Goal: Transaction & Acquisition: Book appointment/travel/reservation

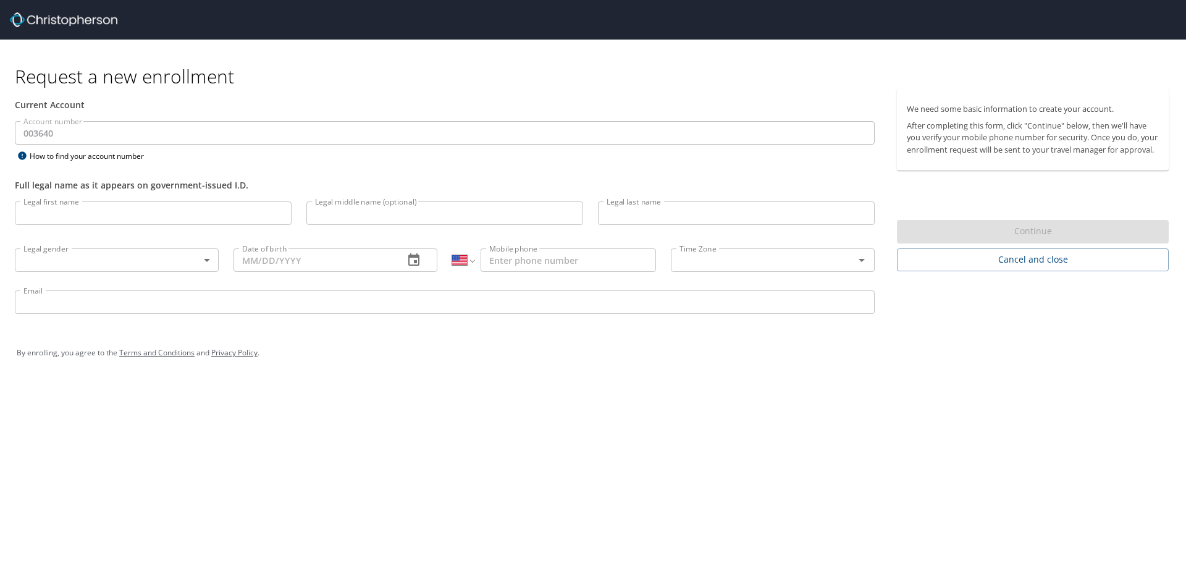
select select "US"
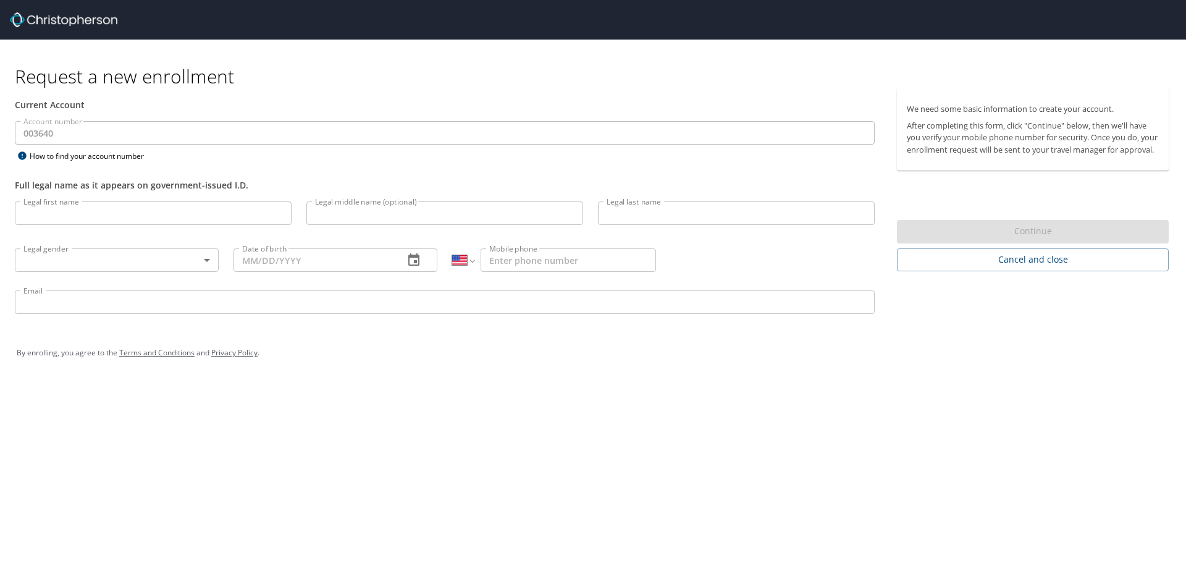
click at [222, 212] on input "Legal first name" at bounding box center [153, 212] width 277 height 23
click at [224, 202] on input "Kwanho" at bounding box center [153, 212] width 277 height 23
type input "Kwangho"
type input "Park"
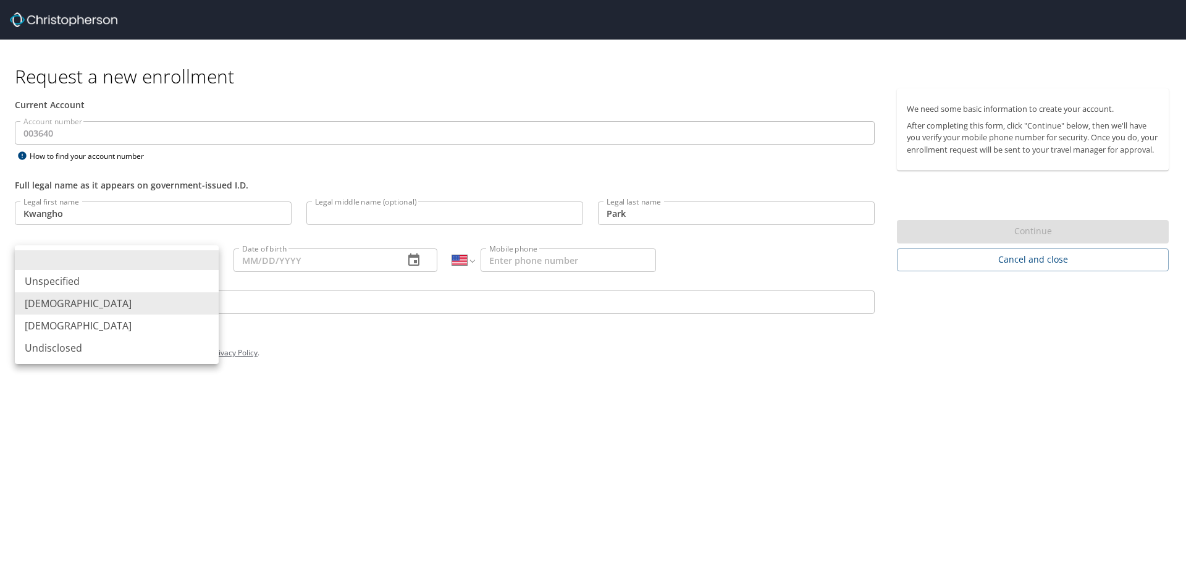
type input "Male"
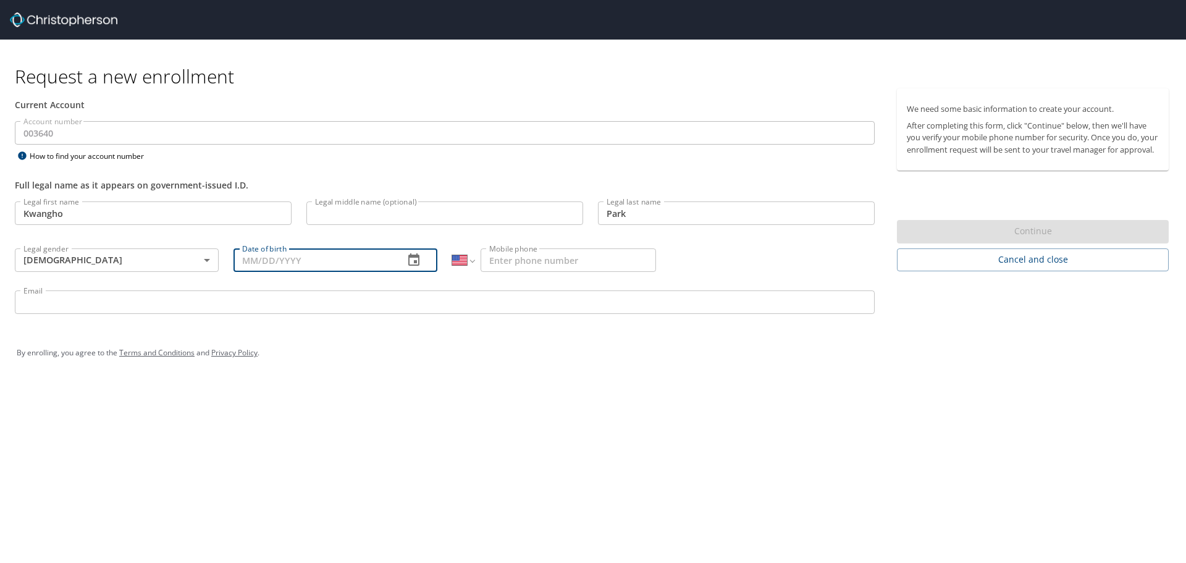
click at [420, 263] on icon "button" at bounding box center [414, 260] width 15 height 15
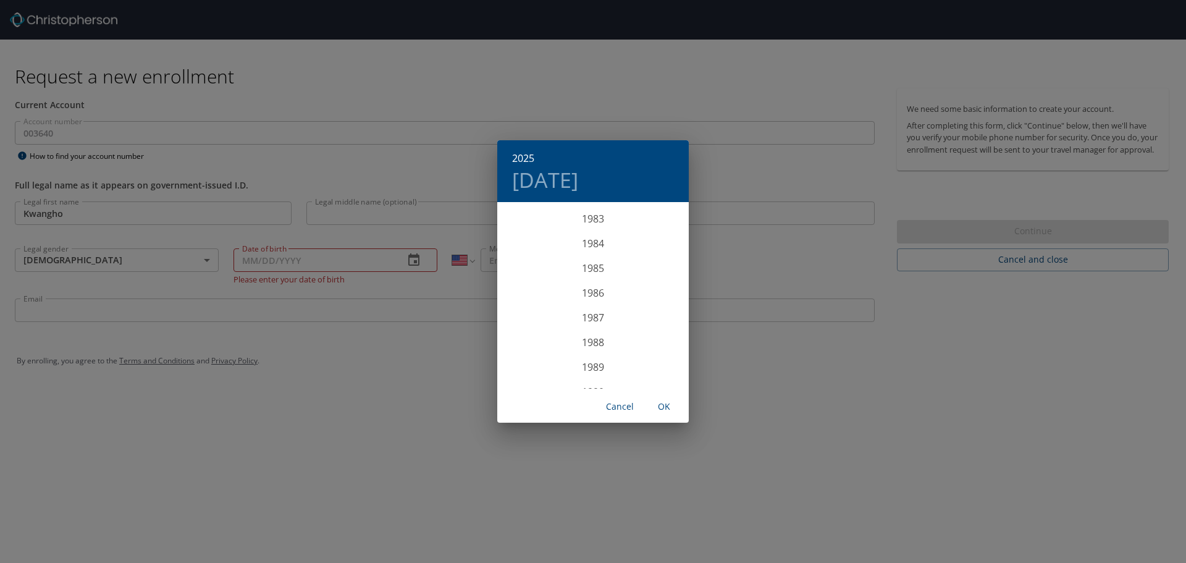
scroll to position [2051, 0]
click at [598, 269] on div "1984" at bounding box center [593, 265] width 192 height 25
click at [655, 321] on div "Sep" at bounding box center [657, 319] width 64 height 46
click at [643, 290] on p "7" at bounding box center [643, 290] width 4 height 8
click at [798, 373] on div "1984 Fri, Sep 7 September 1984 Su Mo Tu We Th Fr Sa 26 27 28 29 30 31 1 2 3 4 5…" at bounding box center [593, 281] width 1186 height 563
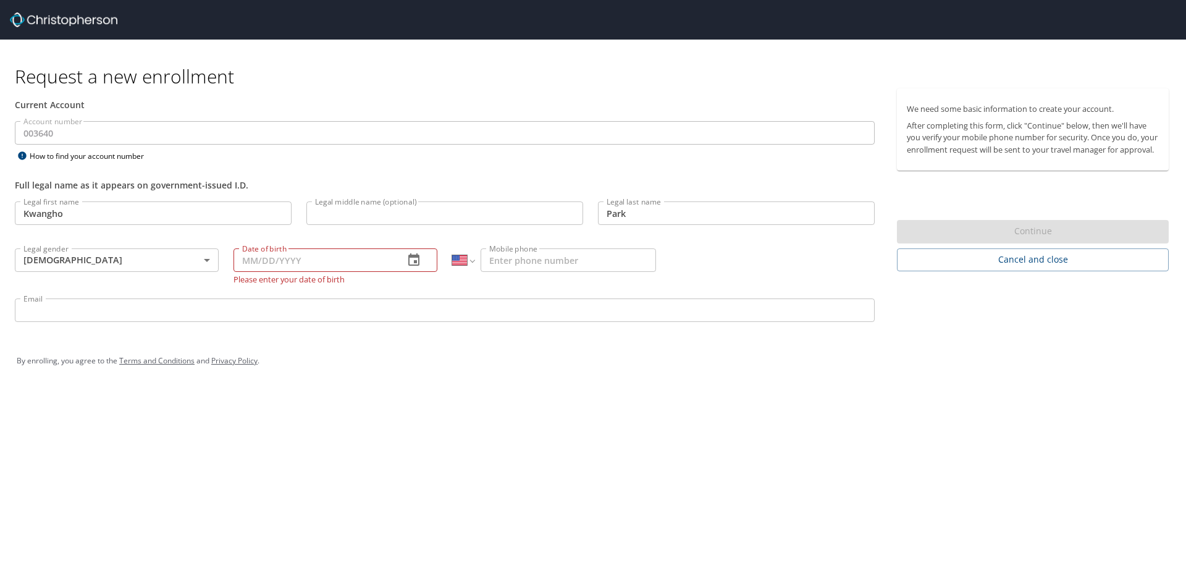
click at [420, 261] on icon "button" at bounding box center [414, 260] width 15 height 15
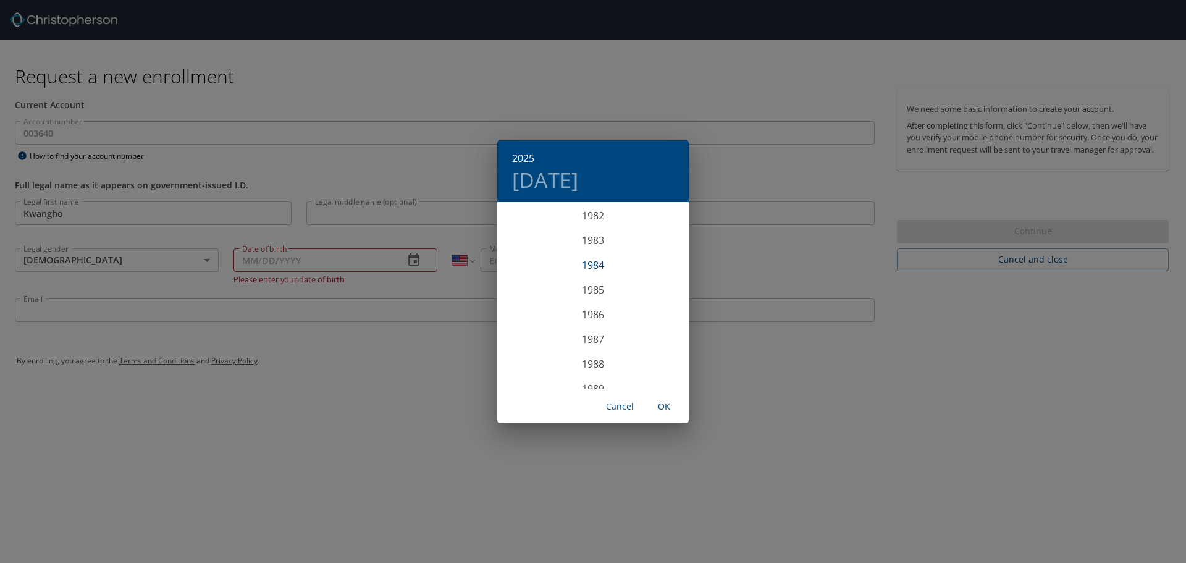
click at [596, 267] on div "1984" at bounding box center [593, 265] width 192 height 25
click at [658, 328] on div "Sep" at bounding box center [657, 319] width 64 height 46
click at [643, 294] on p "7" at bounding box center [643, 290] width 4 height 8
click at [667, 402] on span "OK" at bounding box center [664, 406] width 30 height 15
type input "09/07/1984"
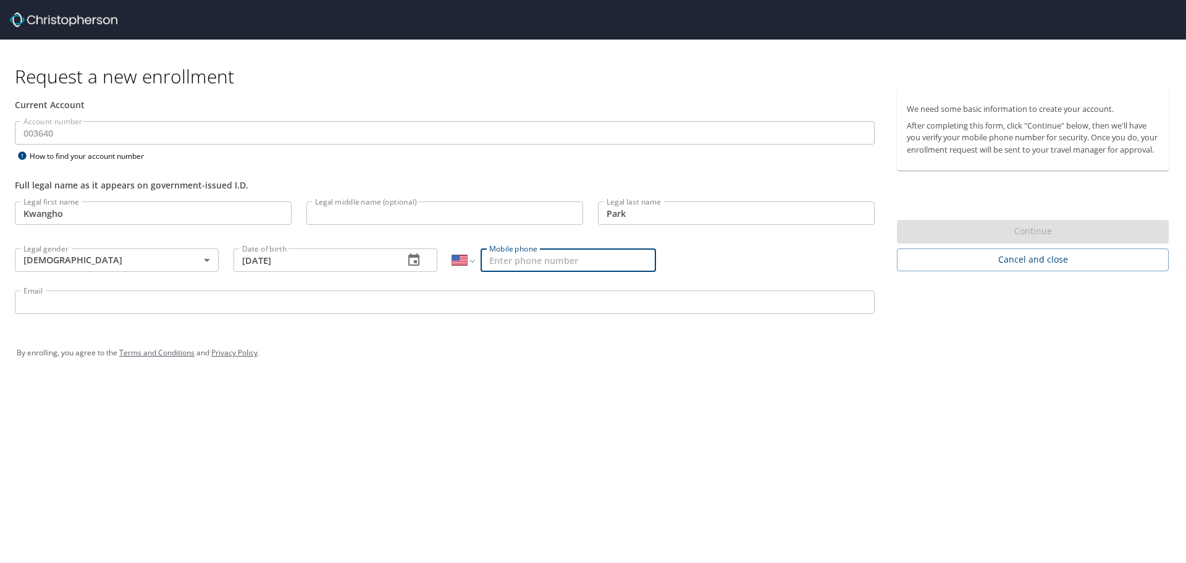
click at [560, 261] on input "Mobile phone" at bounding box center [568, 259] width 175 height 23
type input "(812) 360-2602"
click at [452, 307] on input "Email" at bounding box center [445, 301] width 860 height 23
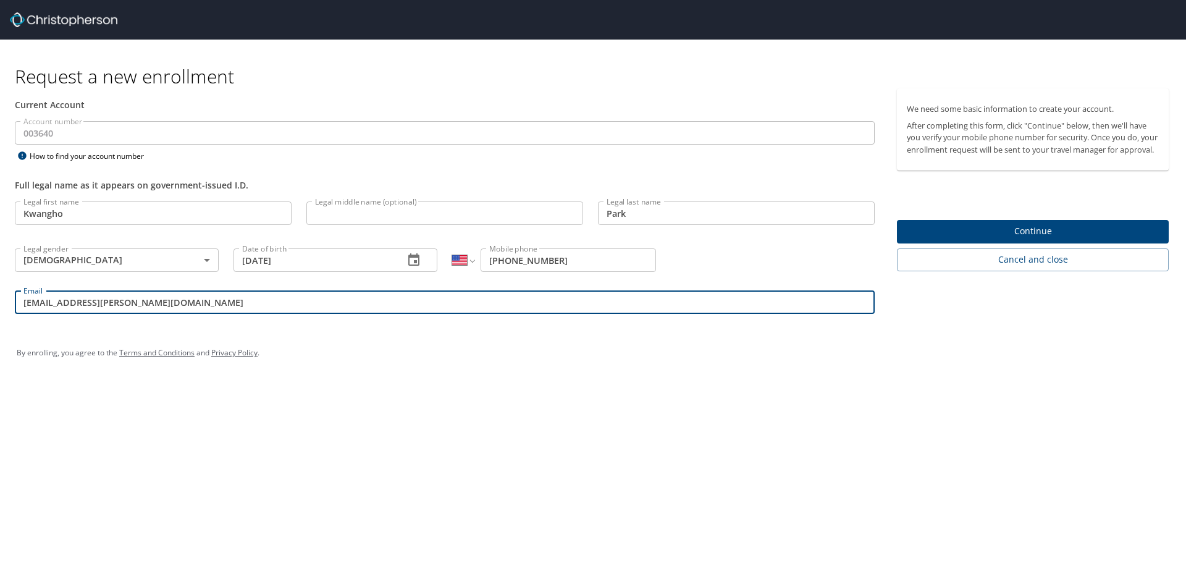
type input "kpark@troy.edu"
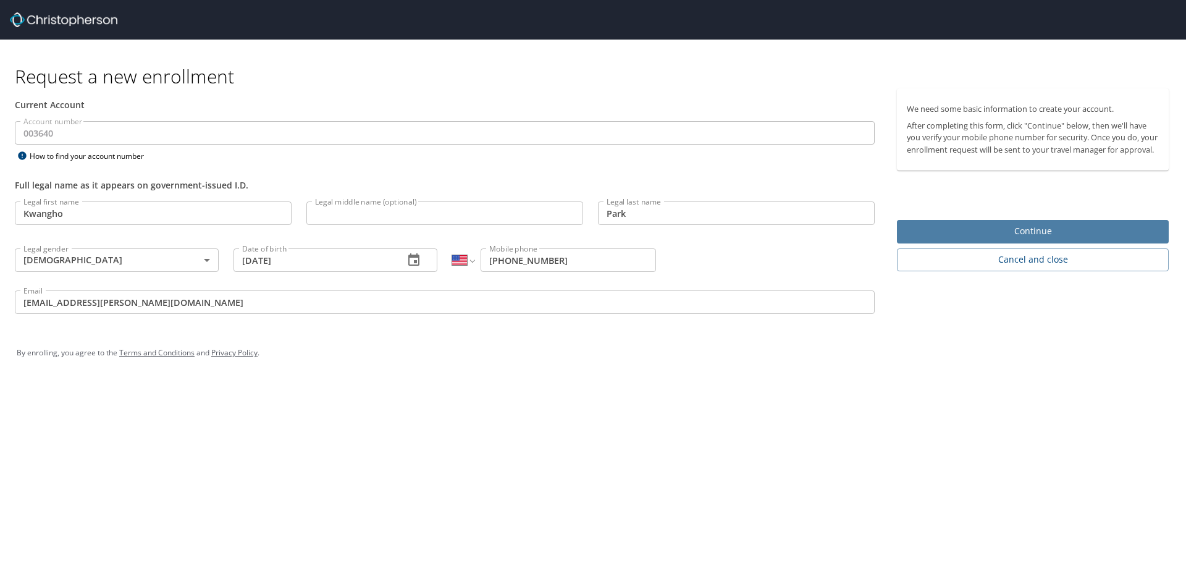
click at [993, 239] on span "Continue" at bounding box center [1033, 231] width 252 height 15
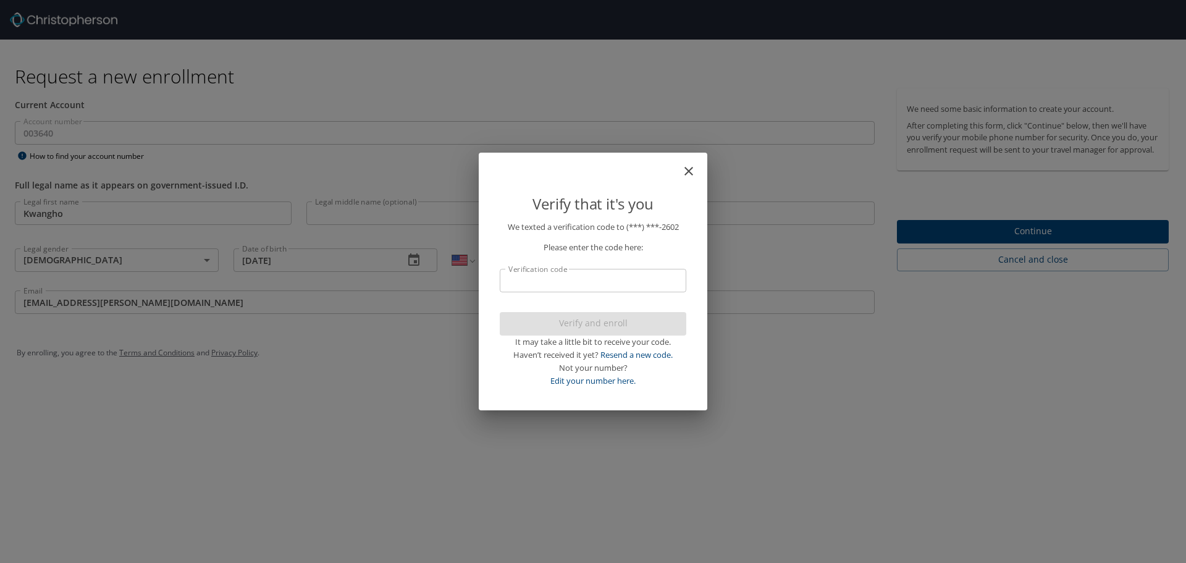
click at [610, 281] on input "Verification code" at bounding box center [593, 280] width 187 height 23
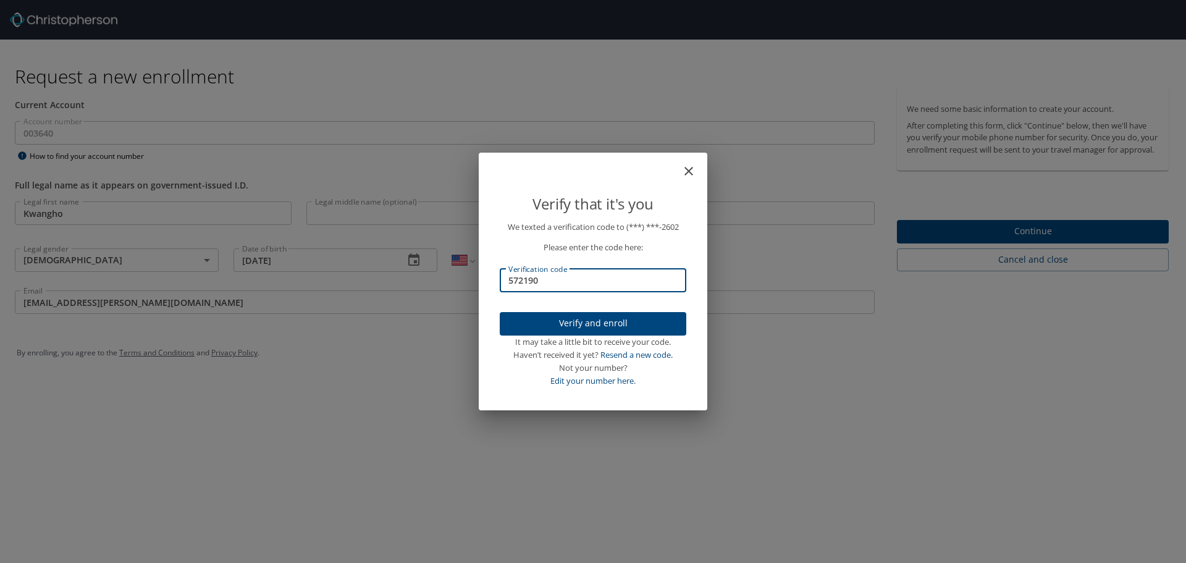
type input "572190"
click at [629, 323] on span "Verify and enroll" at bounding box center [593, 323] width 167 height 15
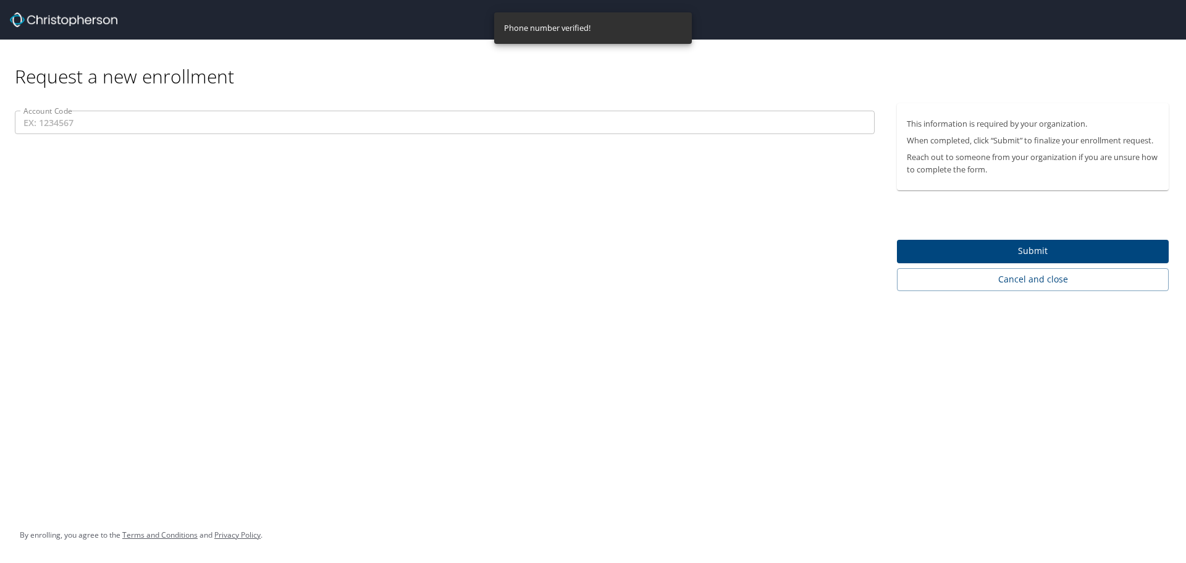
click at [343, 119] on input "Account Code" at bounding box center [445, 122] width 860 height 23
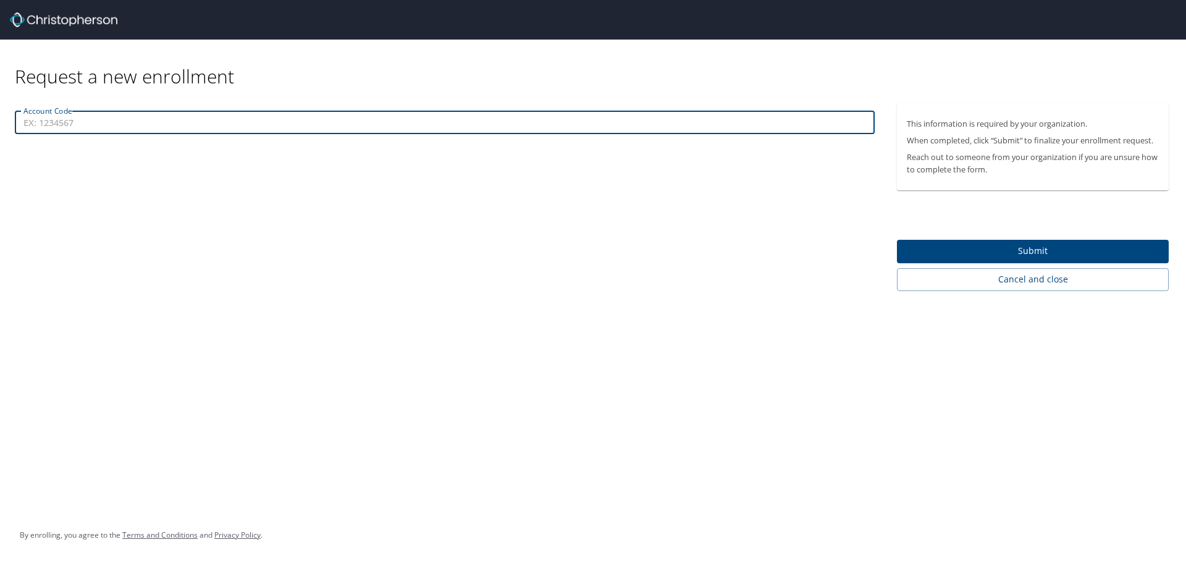
click at [86, 128] on input "Account Code" at bounding box center [445, 122] width 860 height 23
paste input "003640"
type input "003640"
click at [969, 250] on span "Submit" at bounding box center [1033, 250] width 252 height 15
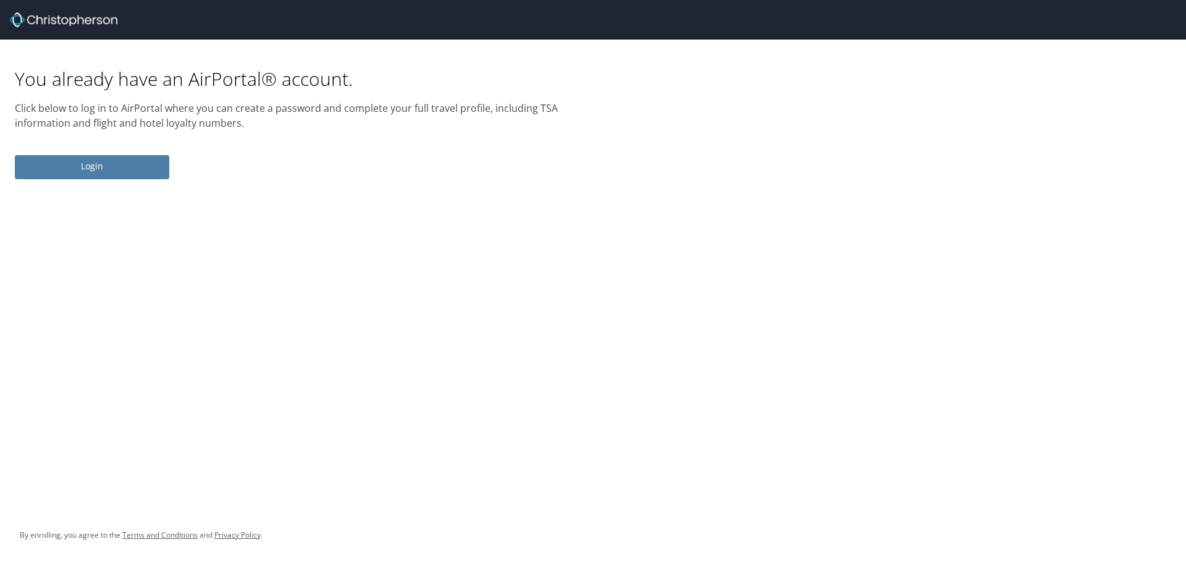
click at [143, 171] on span "Login" at bounding box center [92, 166] width 135 height 15
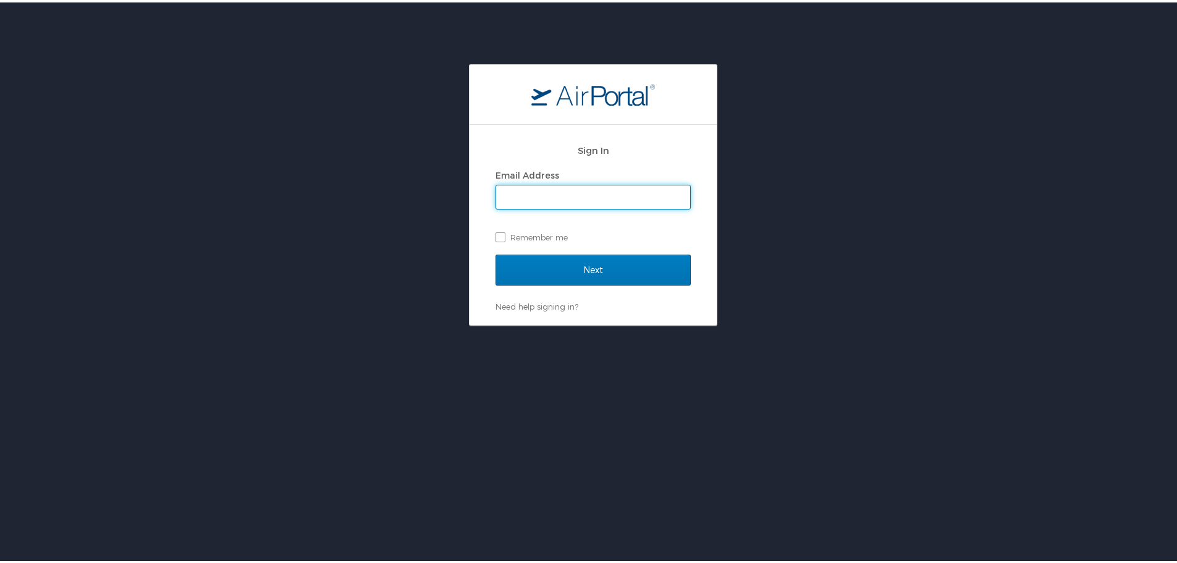
click at [628, 205] on input "Email Address" at bounding box center [593, 194] width 194 height 23
click at [630, 198] on input "Email Address" at bounding box center [593, 194] width 194 height 23
type input "kpark@troy.edu"
click at [495, 252] on input "Next" at bounding box center [592, 267] width 195 height 31
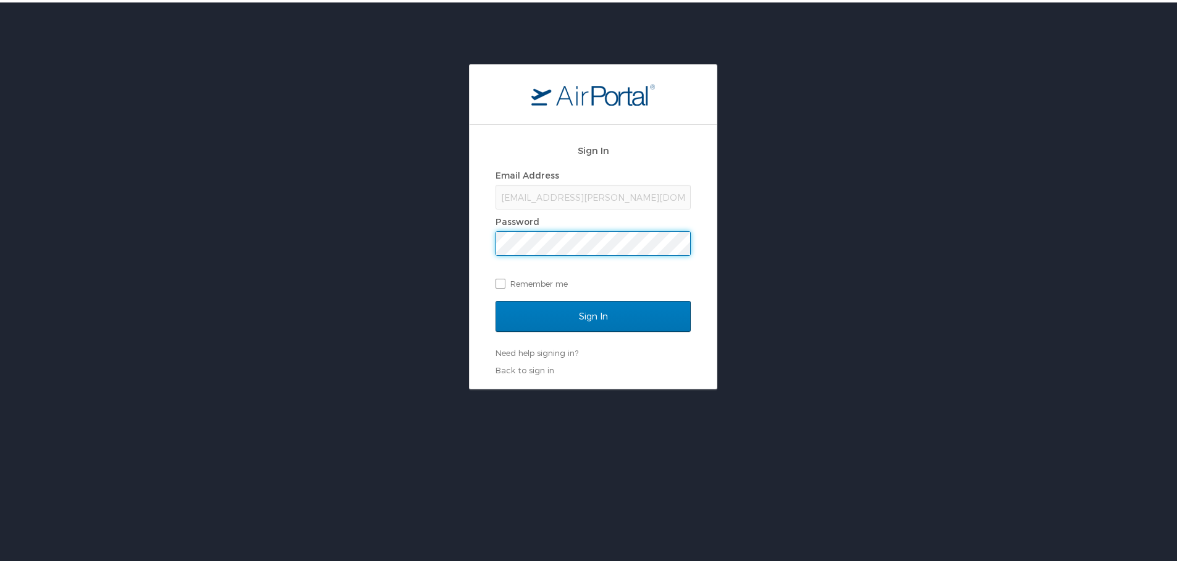
click at [495, 298] on input "Sign In" at bounding box center [592, 313] width 195 height 31
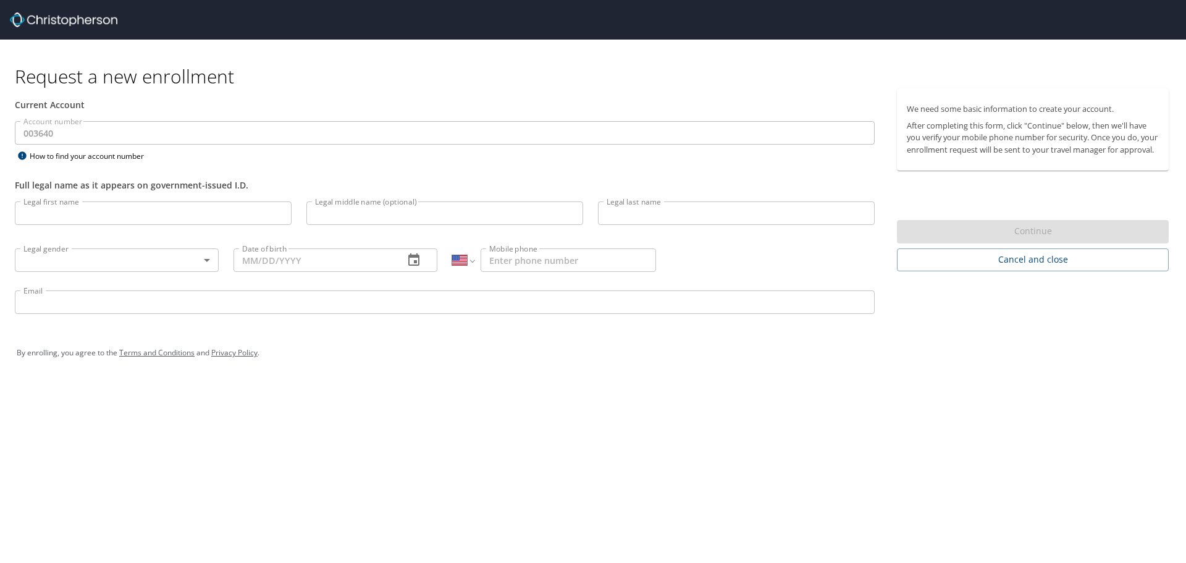
select select "US"
click at [113, 30] on div at bounding box center [598, 20] width 1176 height 40
click at [109, 24] on img at bounding box center [63, 19] width 107 height 15
click at [109, 19] on img at bounding box center [63, 19] width 107 height 15
click at [127, 220] on input "Legal first name" at bounding box center [153, 212] width 277 height 23
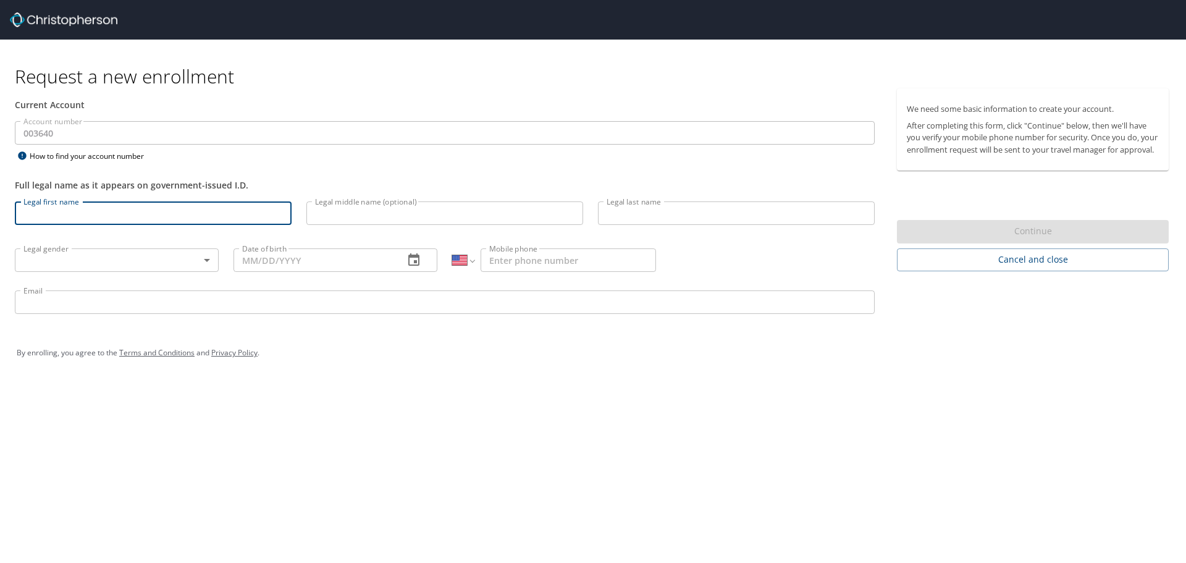
type input "Kwangho"
click at [713, 203] on input "Legal last name" at bounding box center [736, 212] width 277 height 23
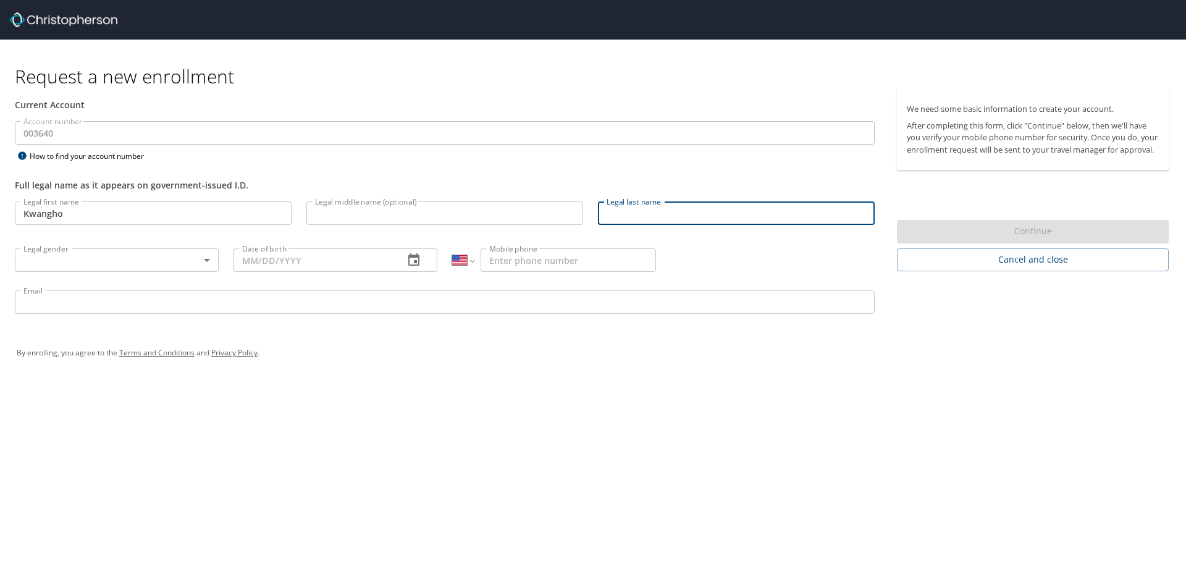
type input "Park"
click at [130, 263] on body "Request a new enrollment Current Account Account number 003640 Account number H…" at bounding box center [593, 281] width 1186 height 563
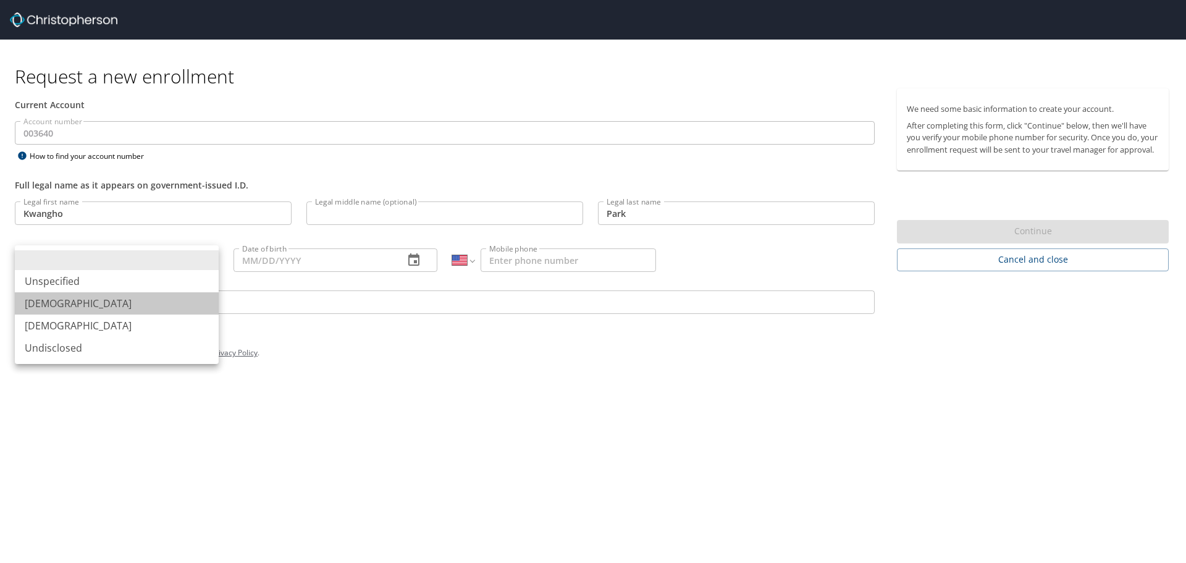
click at [125, 295] on li "Male" at bounding box center [117, 303] width 204 height 22
type input "Male"
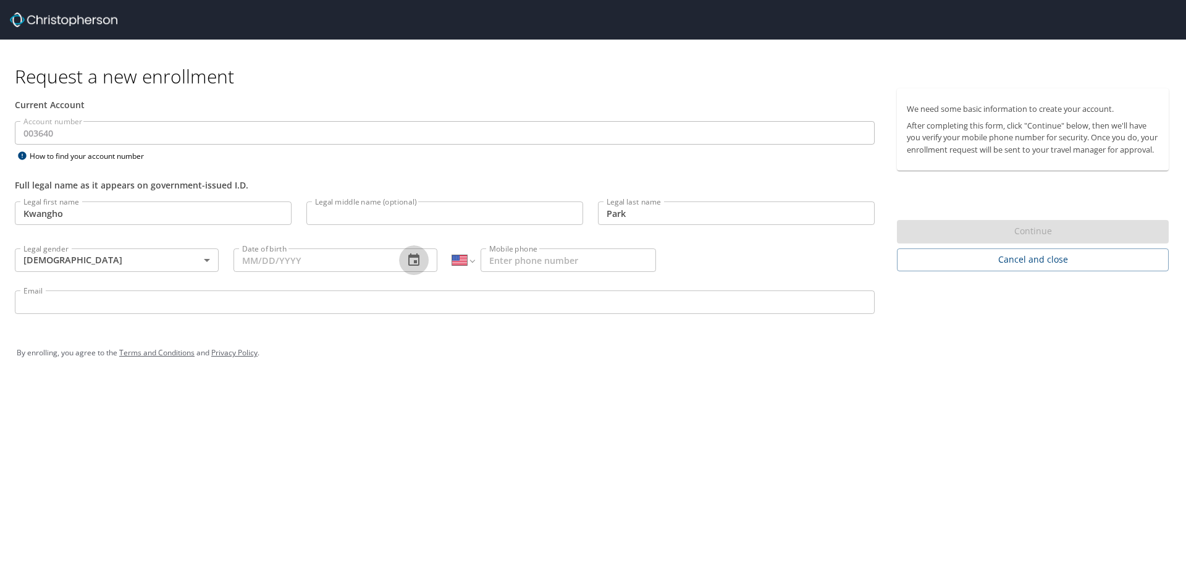
click at [409, 259] on icon "button" at bounding box center [414, 260] width 15 height 15
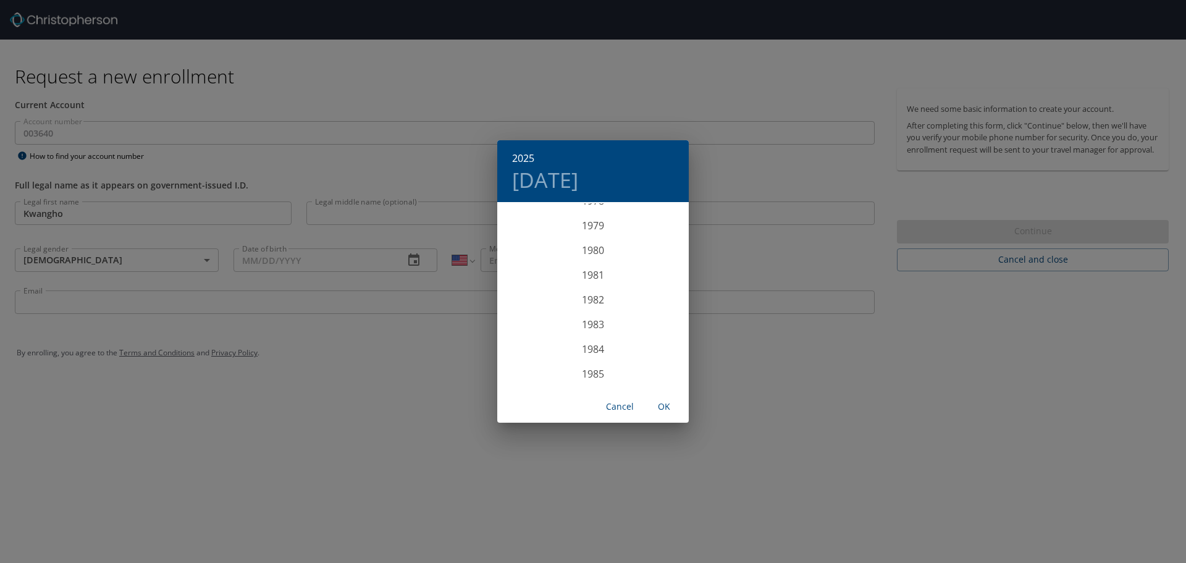
scroll to position [1989, 0]
click at [599, 331] on div "1984" at bounding box center [593, 326] width 192 height 25
click at [658, 319] on div "Sep" at bounding box center [657, 319] width 64 height 46
click at [636, 289] on span "7" at bounding box center [642, 290] width 22 height 8
click at [665, 409] on span "OK" at bounding box center [664, 406] width 30 height 15
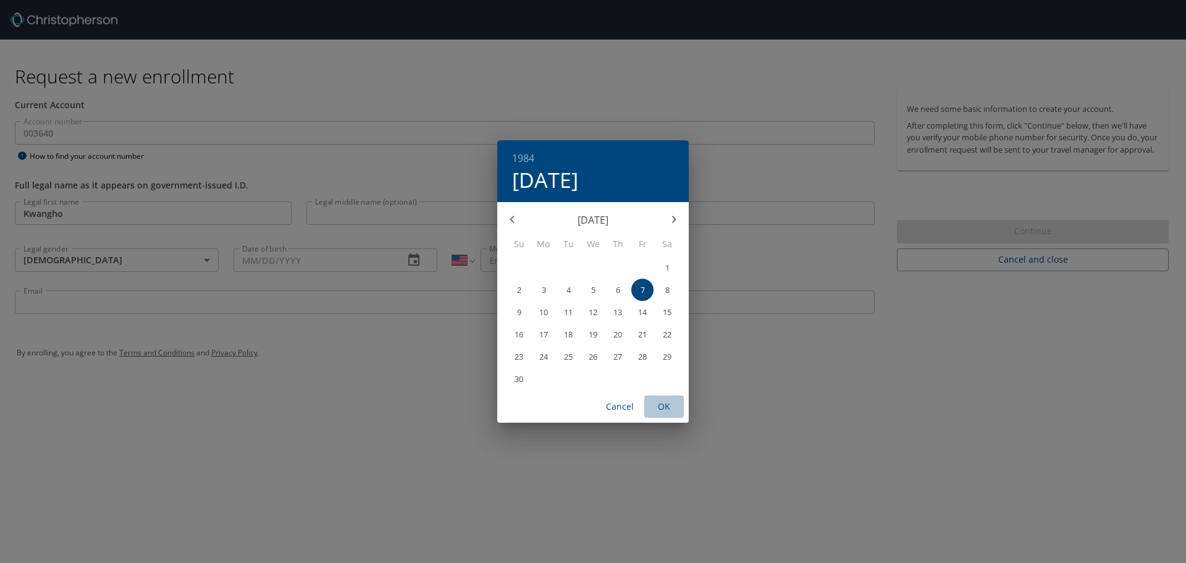
type input "09/07/1984"
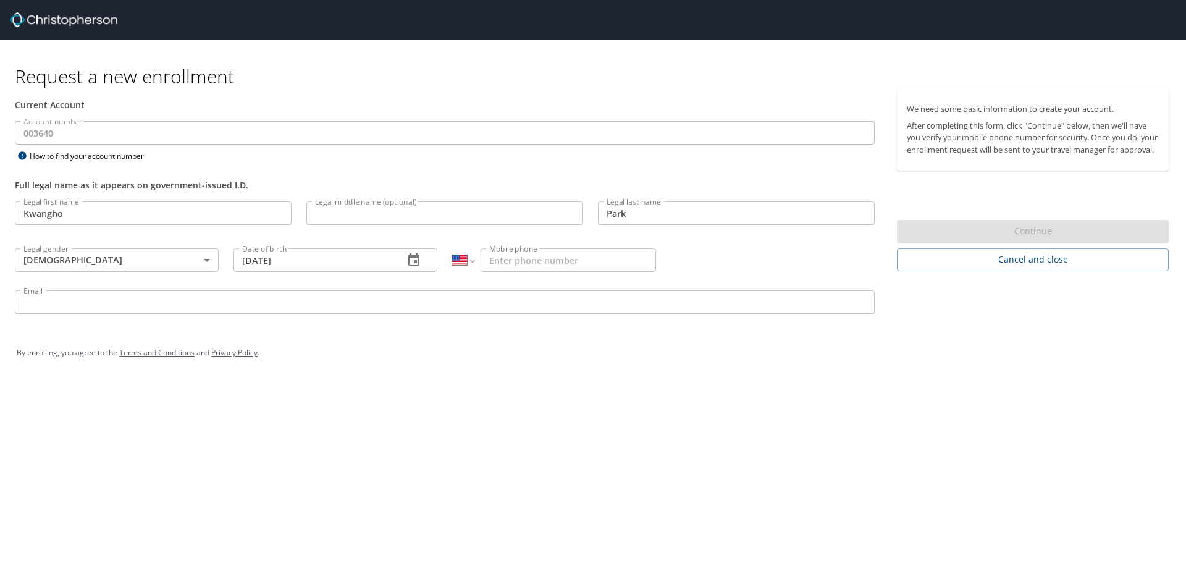
click at [555, 261] on input "Mobile phone" at bounding box center [568, 259] width 175 height 23
type input "(812) 360-2602"
click at [468, 305] on input "Email" at bounding box center [445, 301] width 860 height 23
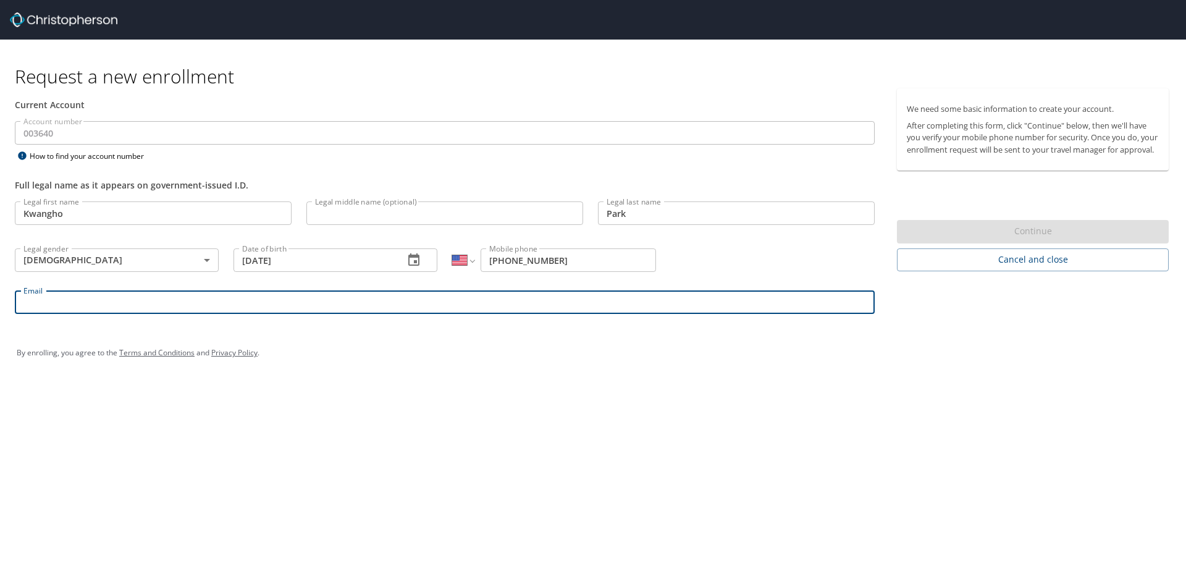
type input "kpark@troy.edu"
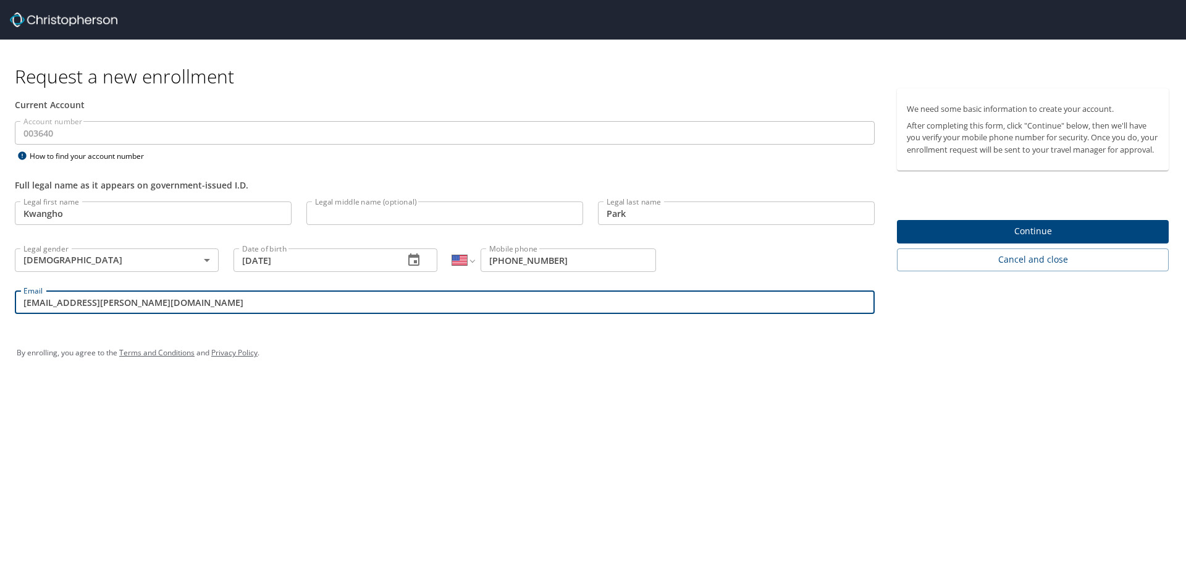
click at [997, 233] on button "Continue" at bounding box center [1033, 232] width 272 height 24
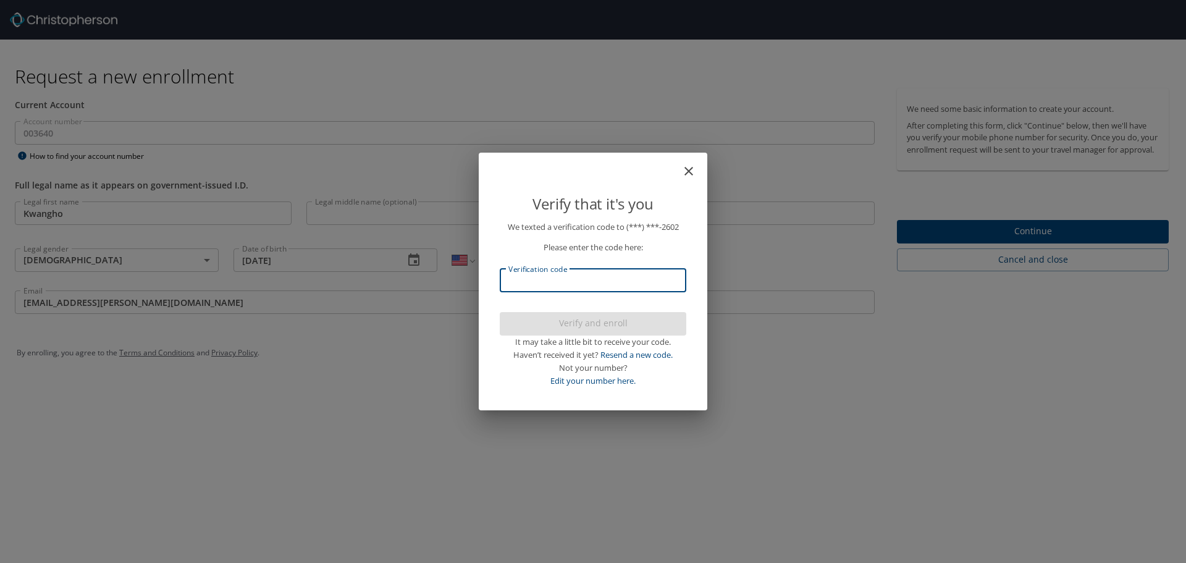
click at [597, 279] on input "Verification code" at bounding box center [593, 280] width 187 height 23
type input "652438"
click at [627, 321] on span "Verify and enroll" at bounding box center [593, 323] width 167 height 15
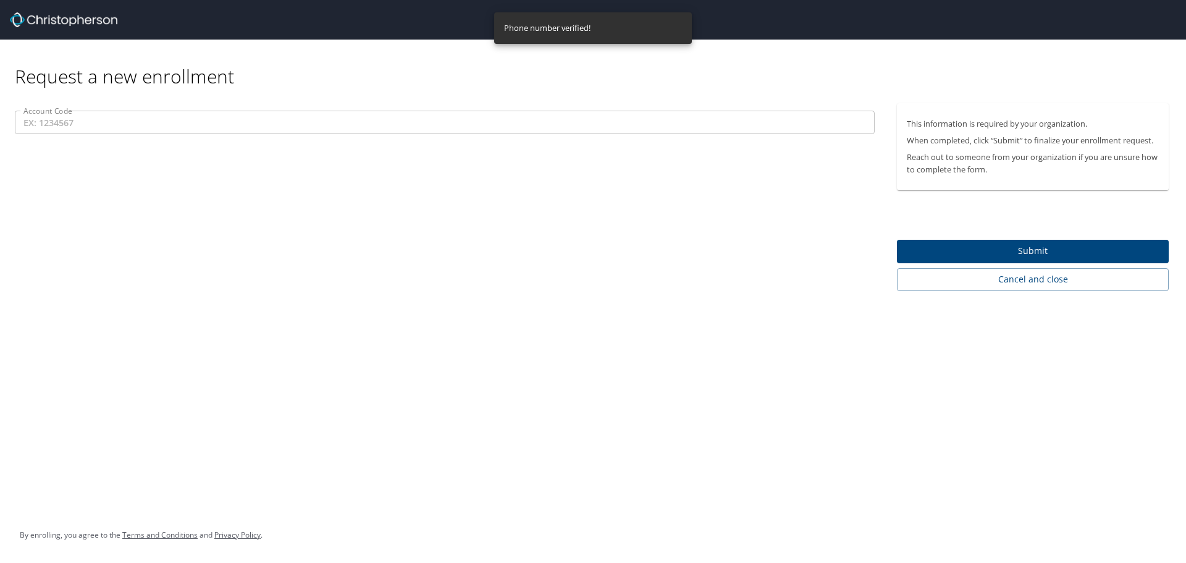
click at [282, 125] on input "Account Code" at bounding box center [445, 122] width 860 height 23
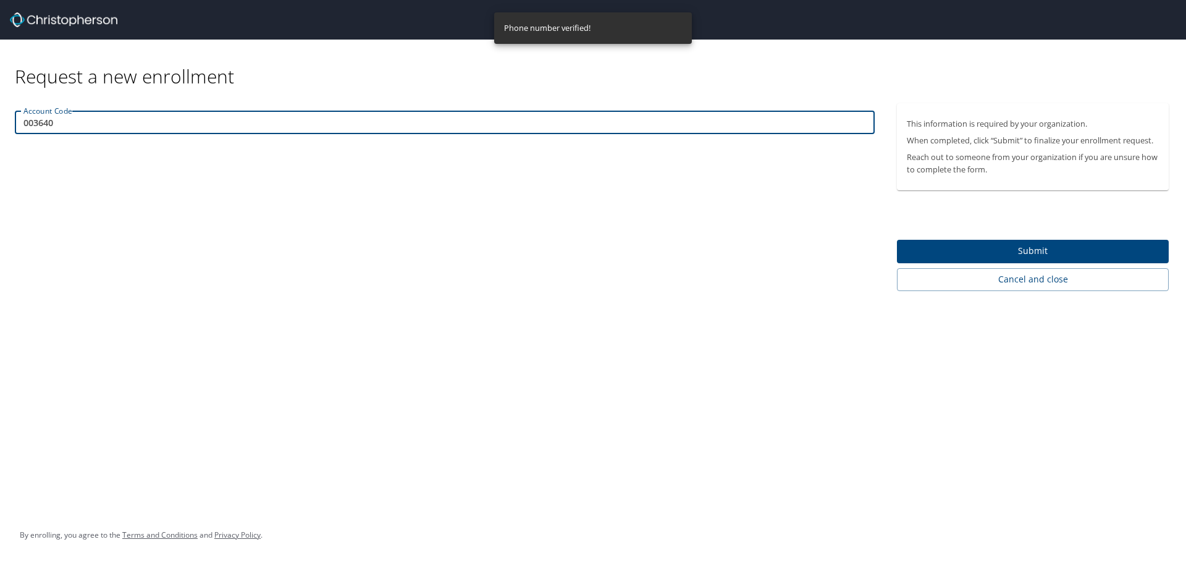
type input "003640"
click at [965, 235] on div "This information is required by your organization. When completed, click “Submi…" at bounding box center [1038, 197] width 282 height 188
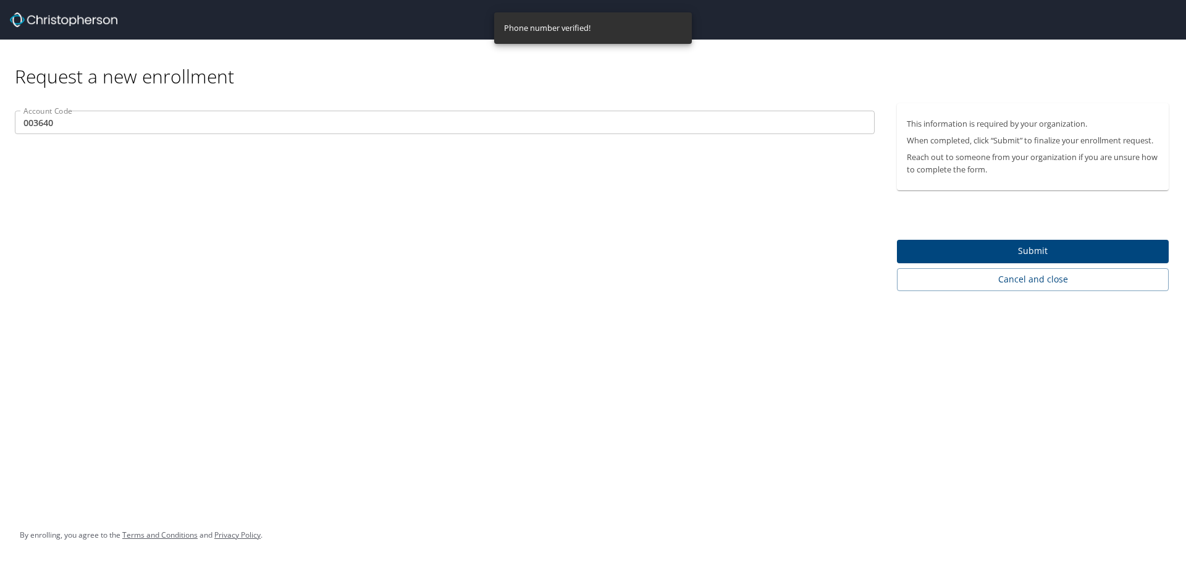
click at [967, 240] on button "Submit" at bounding box center [1033, 252] width 272 height 24
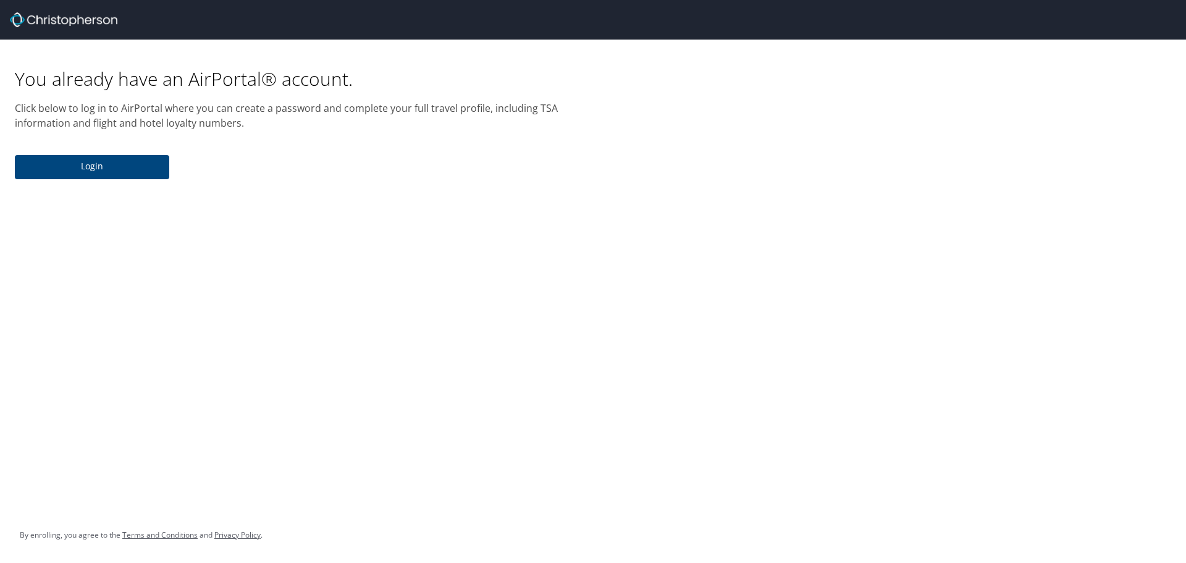
click at [116, 168] on span "Login" at bounding box center [92, 166] width 135 height 15
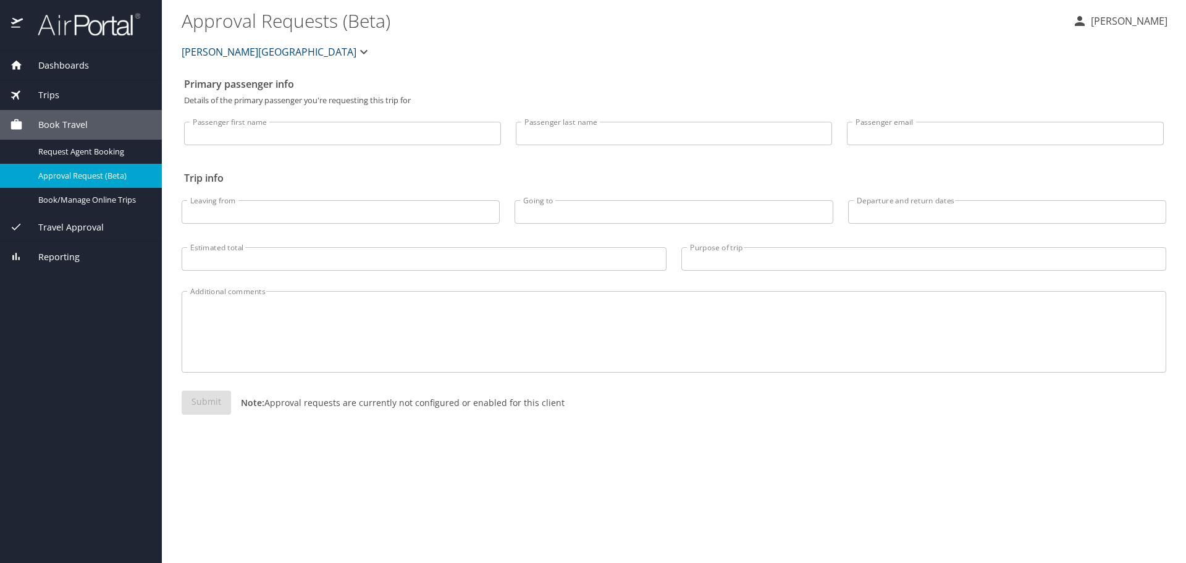
click at [1132, 27] on p "[PERSON_NAME]" at bounding box center [1127, 21] width 80 height 15
click at [1093, 139] on li "Sign out" at bounding box center [1116, 138] width 126 height 22
click at [1139, 22] on p "Kwangho Park" at bounding box center [1127, 21] width 80 height 15
click at [1131, 41] on li "My settings" at bounding box center [1116, 48] width 126 height 22
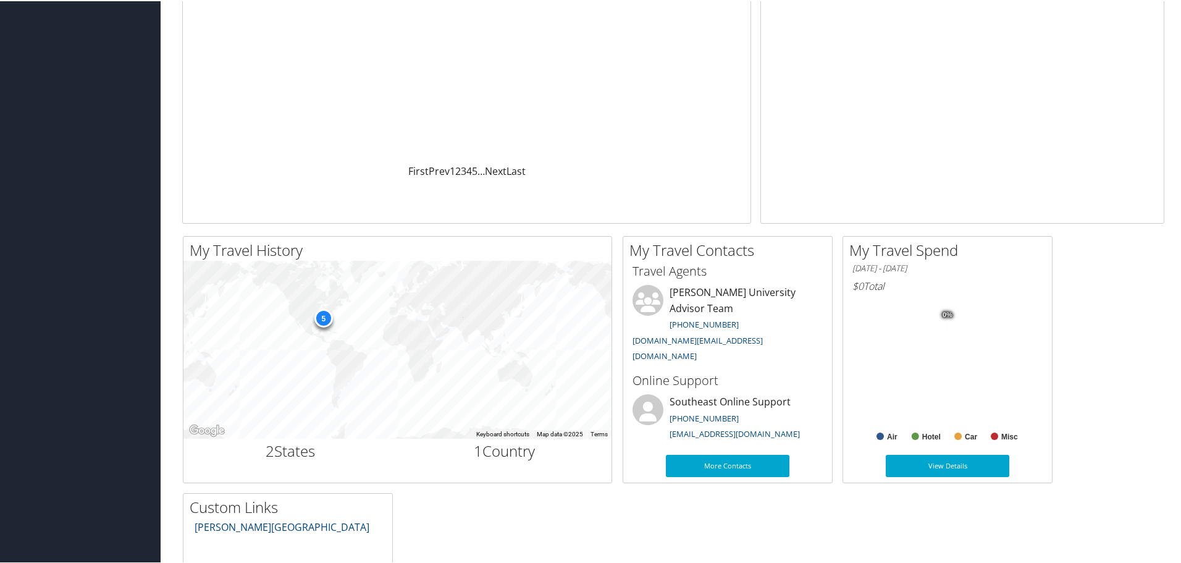
scroll to position [371, 0]
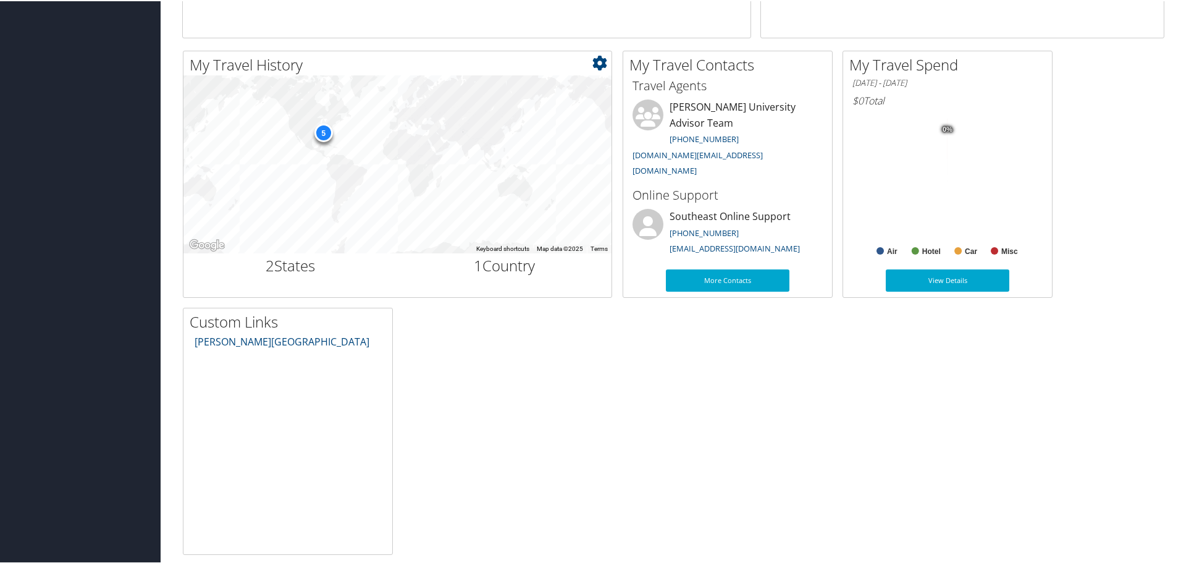
click at [324, 131] on div "5" at bounding box center [323, 131] width 19 height 19
click at [488, 272] on h2 "1 Country" at bounding box center [505, 264] width 196 height 21
drag, startPoint x: 499, startPoint y: 266, endPoint x: 402, endPoint y: 272, distance: 97.2
click at [497, 266] on h2 "1 Country" at bounding box center [505, 264] width 196 height 21
click at [296, 269] on h2 "2 States" at bounding box center [291, 264] width 196 height 21
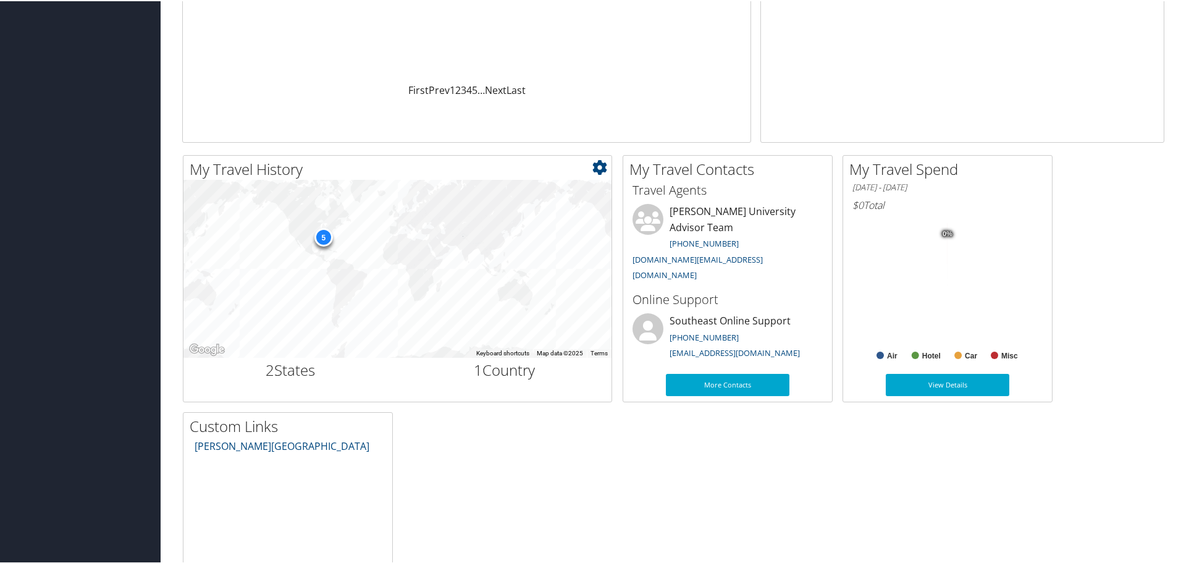
scroll to position [247, 0]
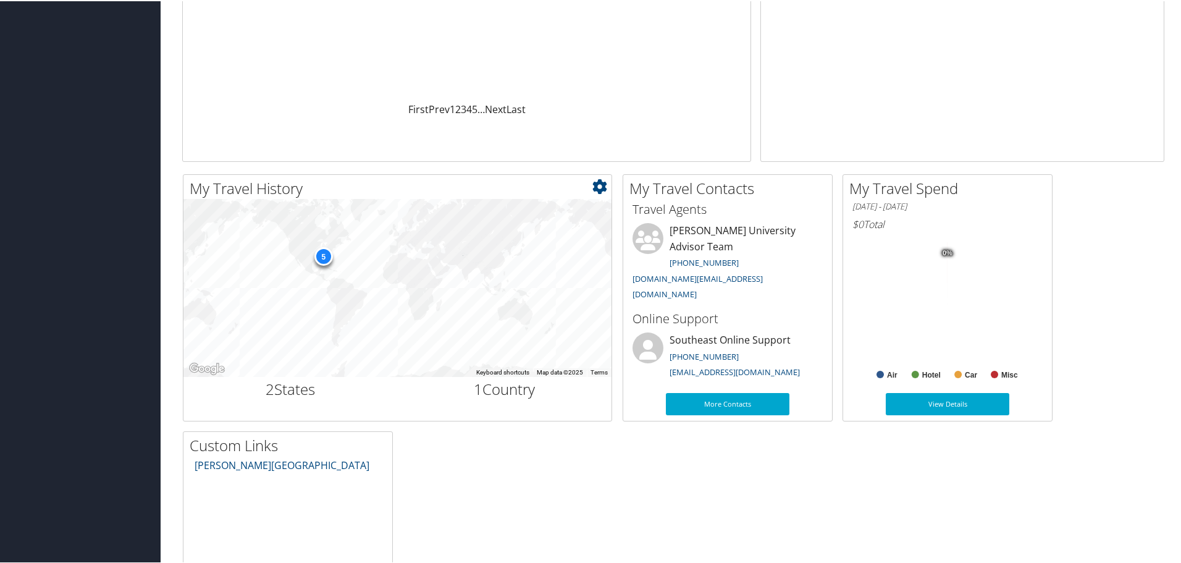
click at [331, 255] on div "5" at bounding box center [323, 255] width 19 height 19
click at [321, 247] on div "5" at bounding box center [323, 255] width 19 height 19
drag, startPoint x: 323, startPoint y: 249, endPoint x: 322, endPoint y: 256, distance: 7.5
click at [322, 253] on div "5" at bounding box center [323, 255] width 19 height 19
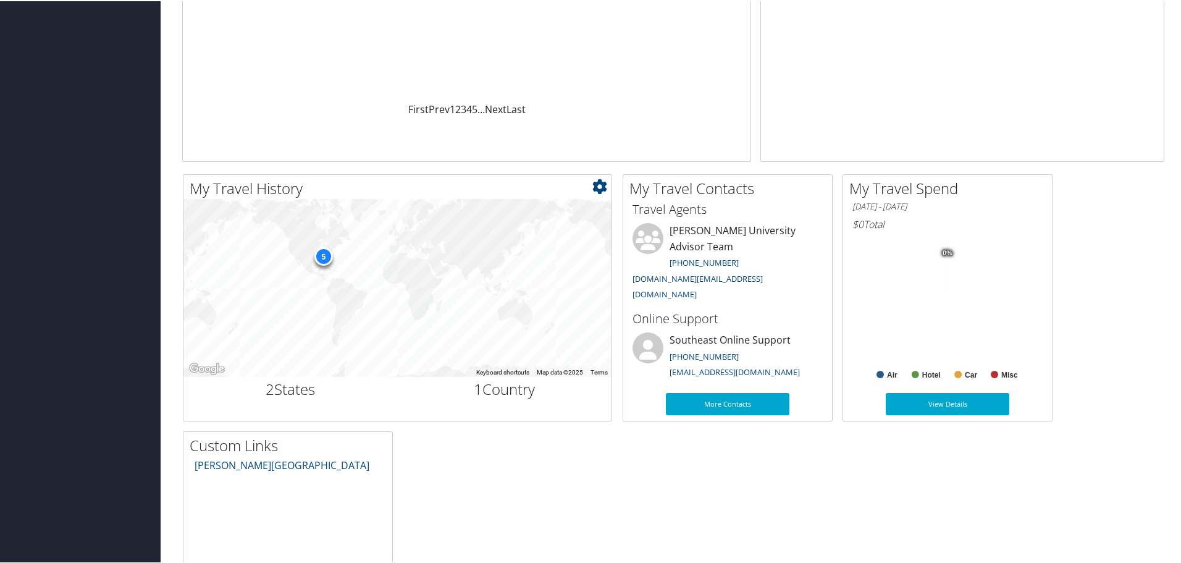
drag, startPoint x: 303, startPoint y: 382, endPoint x: 310, endPoint y: 384, distance: 6.5
click at [303, 384] on h2 "2 States" at bounding box center [291, 387] width 196 height 21
click at [494, 397] on h2 "1 Country" at bounding box center [505, 387] width 196 height 21
click at [596, 184] on icon at bounding box center [599, 185] width 15 height 15
click at [502, 247] on link "Large" at bounding box center [526, 247] width 162 height 21
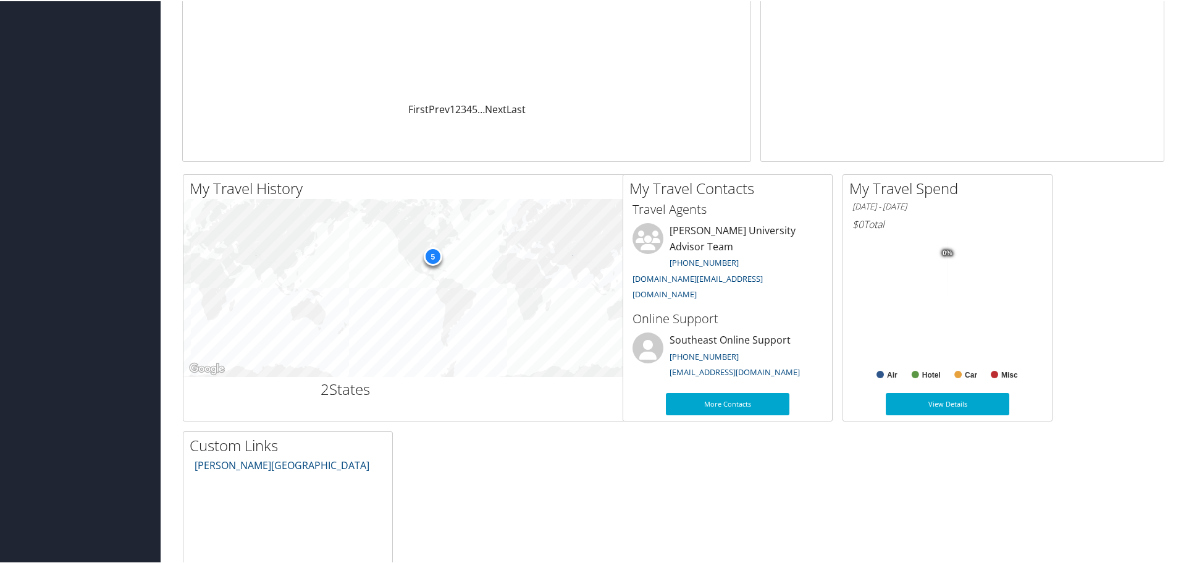
click at [437, 256] on div "5" at bounding box center [433, 255] width 19 height 19
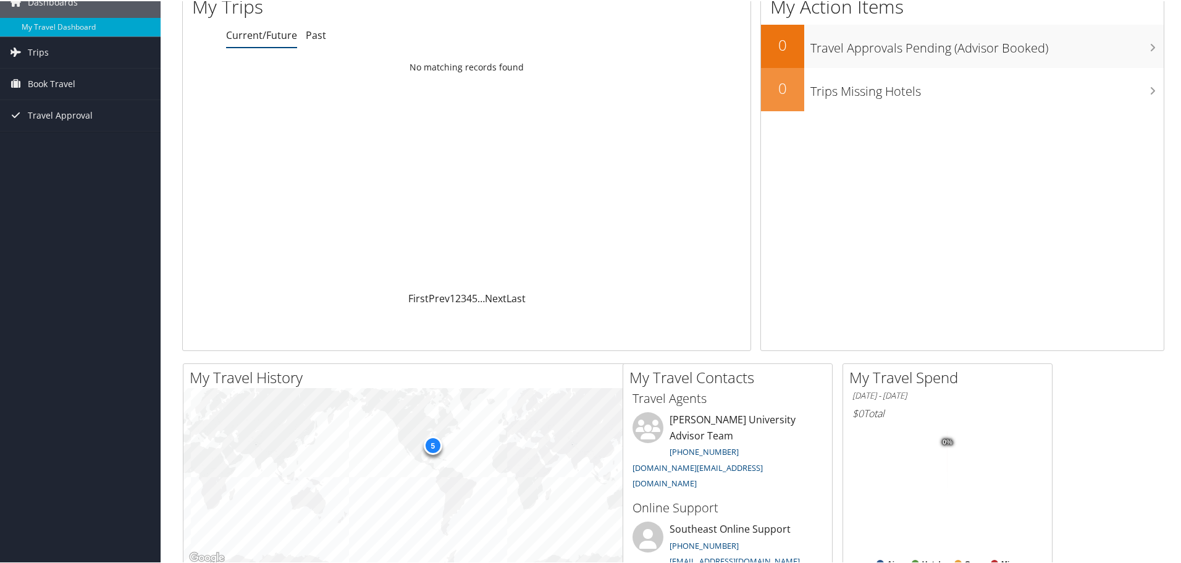
scroll to position [0, 0]
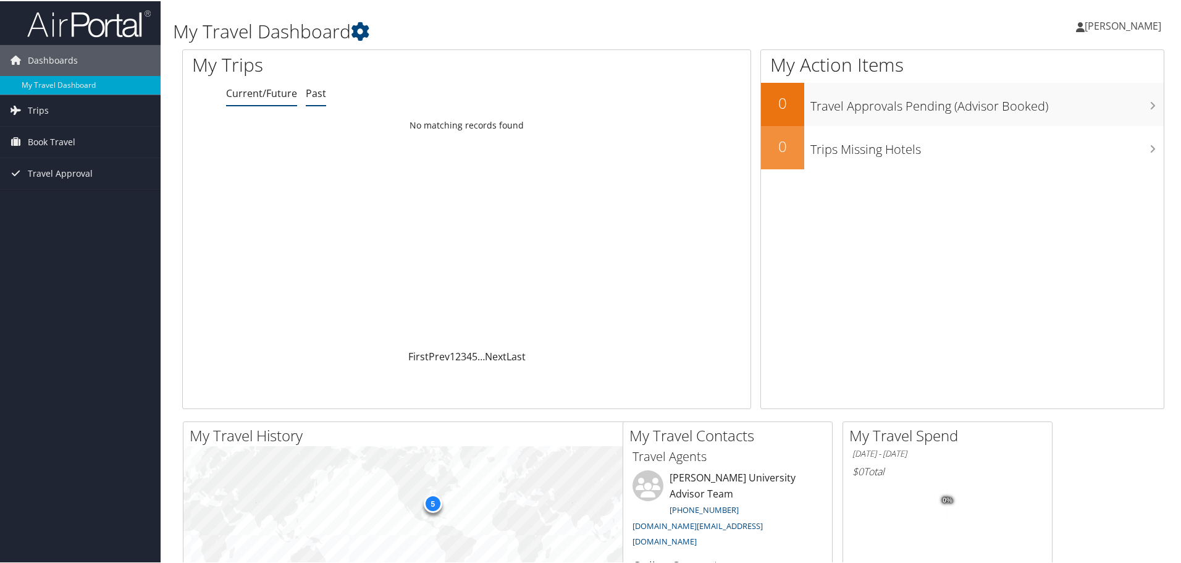
click at [323, 92] on link "Past" at bounding box center [316, 92] width 20 height 14
click at [70, 113] on link "Trips" at bounding box center [80, 109] width 161 height 31
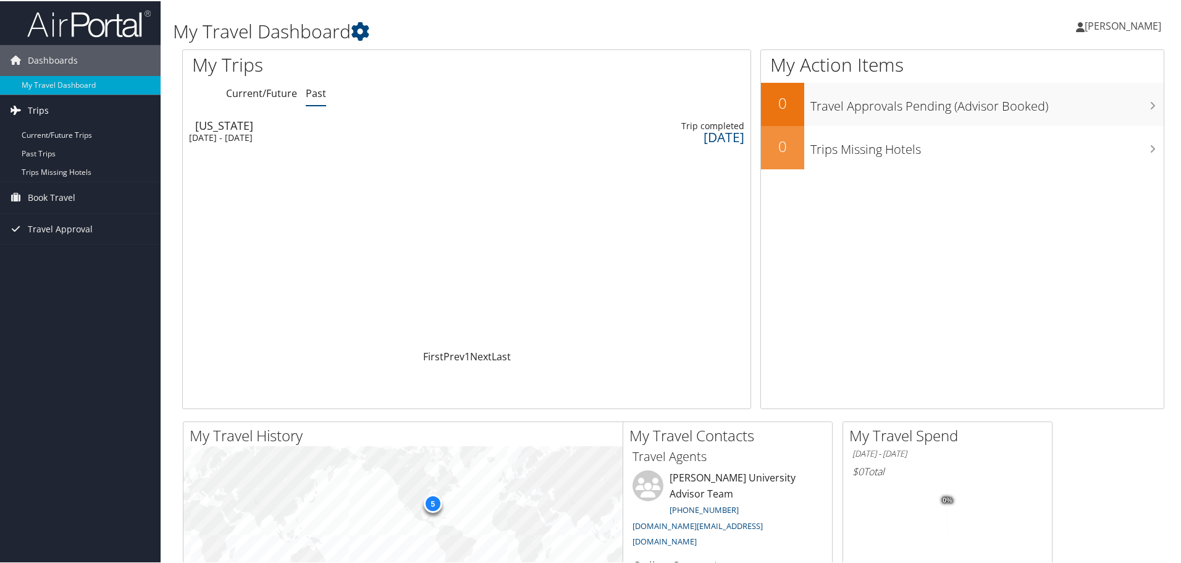
click at [48, 111] on link "Trips" at bounding box center [80, 109] width 161 height 31
click at [51, 110] on link "Trips" at bounding box center [80, 109] width 161 height 31
click at [59, 200] on span "Book Travel" at bounding box center [52, 196] width 48 height 31
click at [121, 217] on link "Agent Booking Request" at bounding box center [80, 221] width 161 height 19
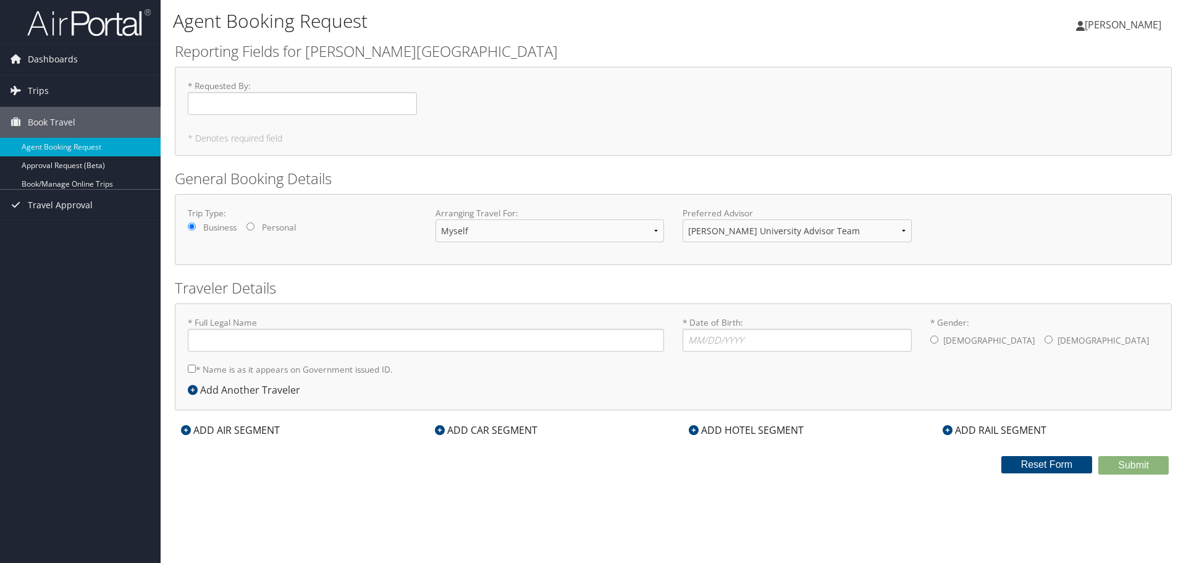
type input "[PERSON_NAME]"
click at [769, 225] on select "[PERSON_NAME] University Advisor Team" at bounding box center [797, 230] width 229 height 23
click at [519, 227] on select "Myself Another Traveler Guest Traveler" at bounding box center [550, 230] width 229 height 23
click at [347, 242] on div "Trip Type: Business Personal Arranging Travel For: Myself Another Traveler Gues…" at bounding box center [674, 229] width 990 height 45
click at [91, 167] on link "Approval Request (Beta)" at bounding box center [80, 165] width 161 height 19
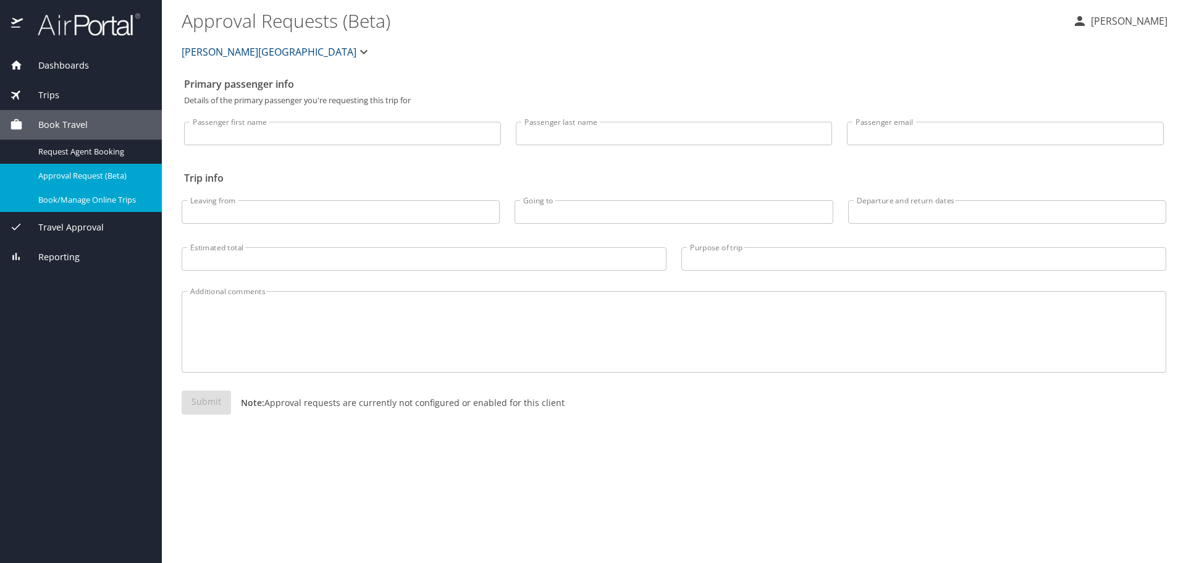
click at [92, 201] on span "Book/Manage Online Trips" at bounding box center [92, 200] width 109 height 12
click at [67, 133] on div "Book Travel" at bounding box center [81, 125] width 162 height 30
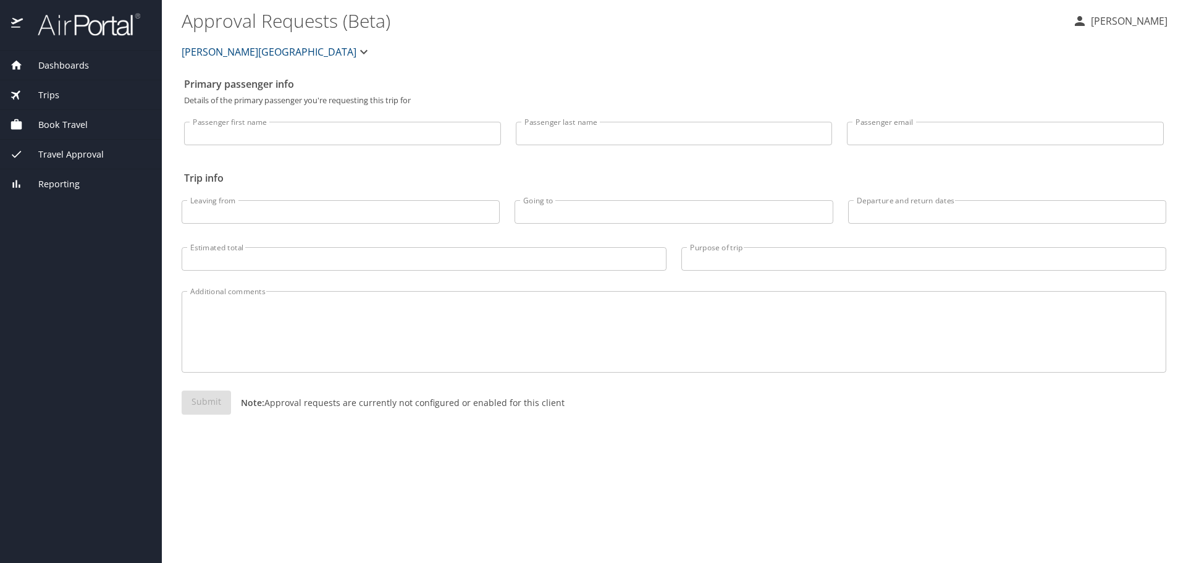
click at [70, 129] on span "Book Travel" at bounding box center [55, 125] width 65 height 14
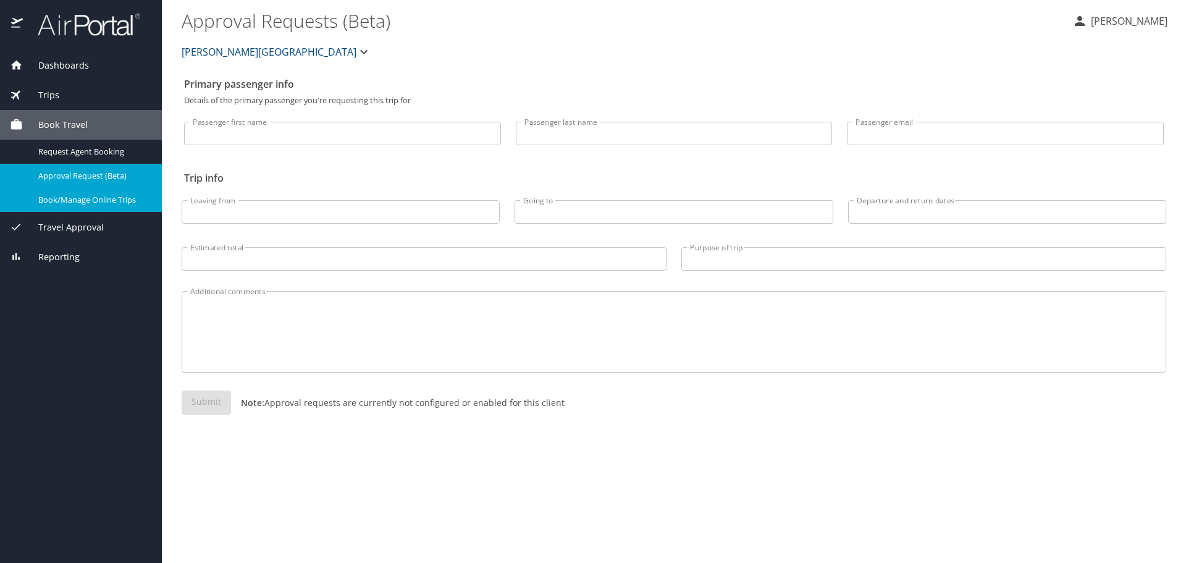
click at [70, 129] on span "Book Travel" at bounding box center [55, 125] width 65 height 14
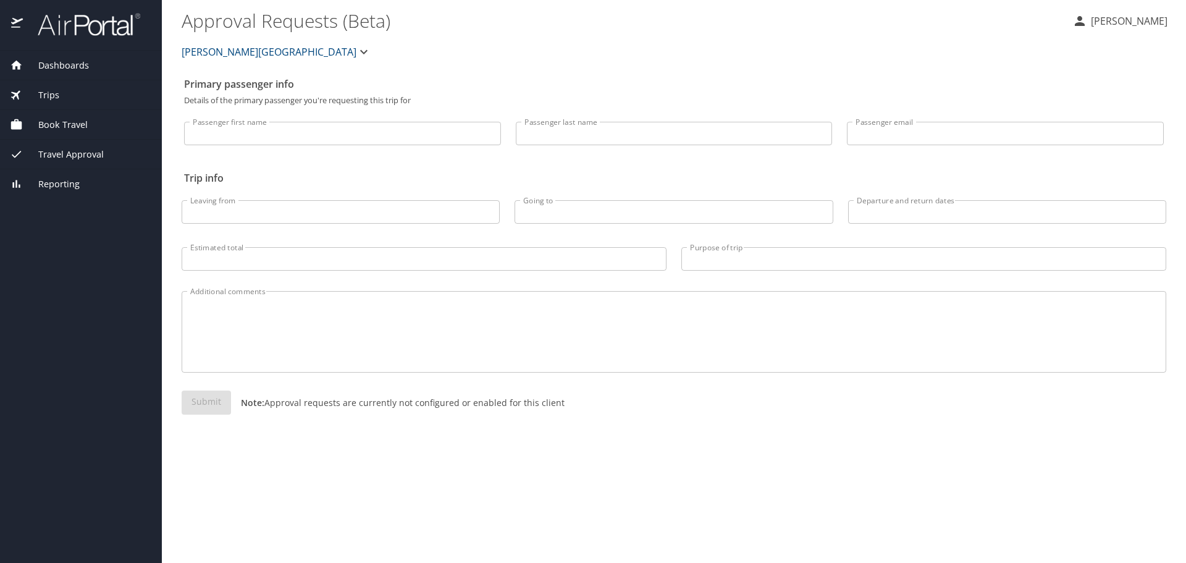
click at [79, 159] on span "Travel Approval" at bounding box center [63, 155] width 81 height 14
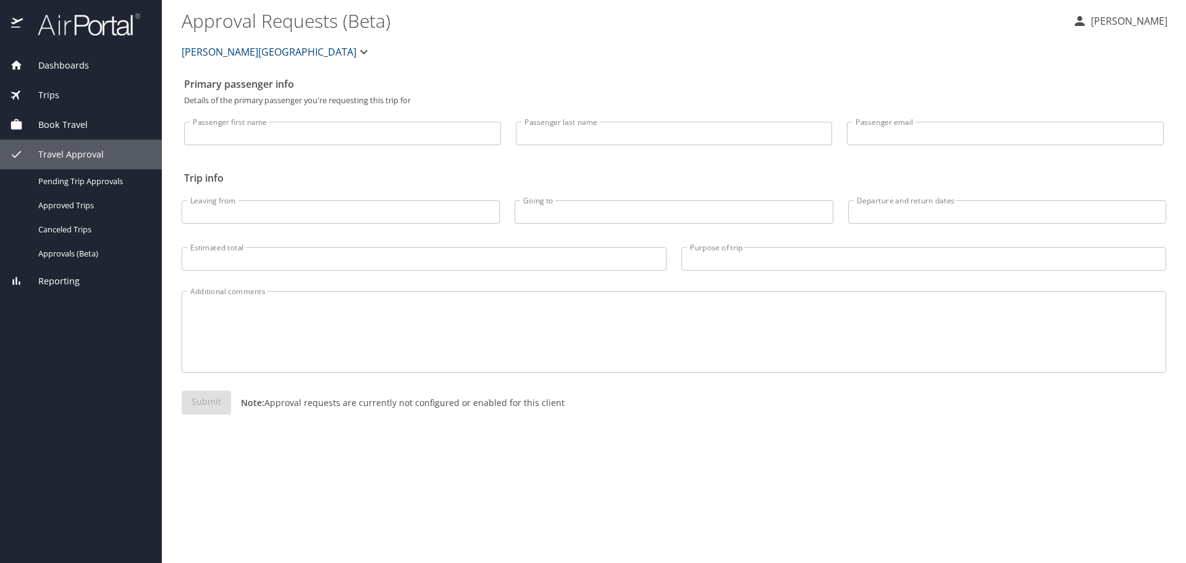
click at [91, 129] on div "Book Travel" at bounding box center [81, 125] width 142 height 14
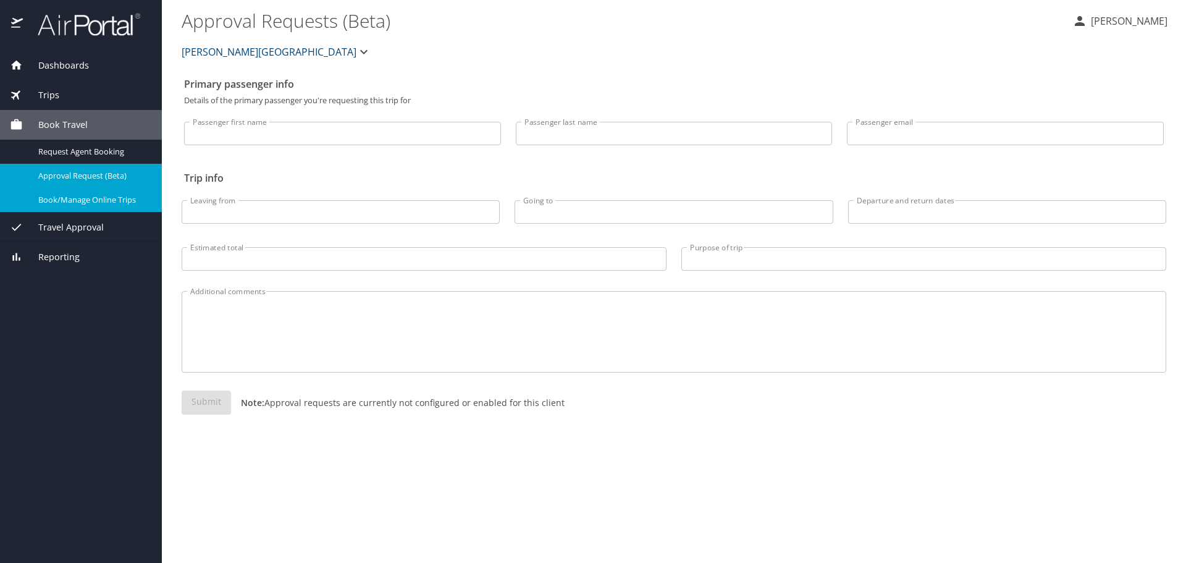
click at [58, 103] on div "Trips" at bounding box center [81, 95] width 162 height 30
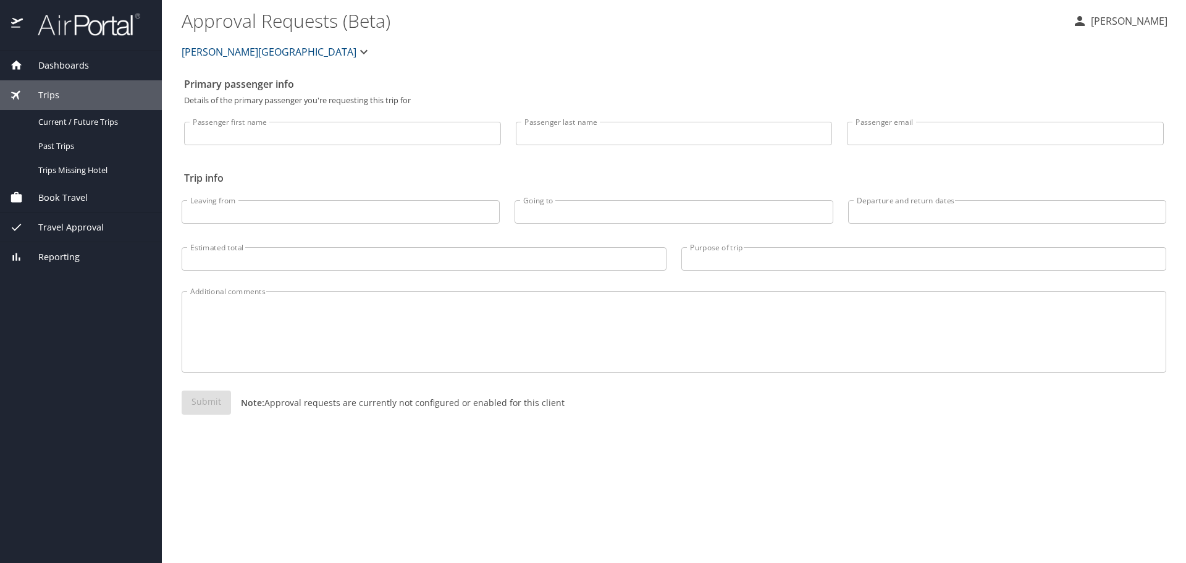
click at [58, 74] on div "Dashboards" at bounding box center [81, 66] width 162 height 30
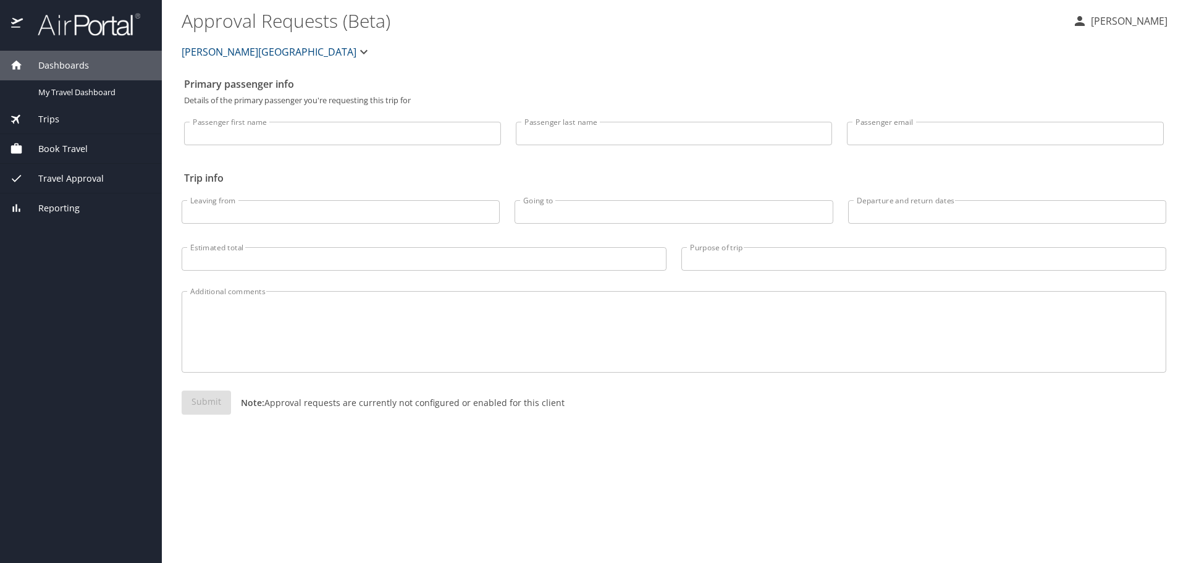
click at [59, 70] on span "Dashboards" at bounding box center [56, 66] width 66 height 14
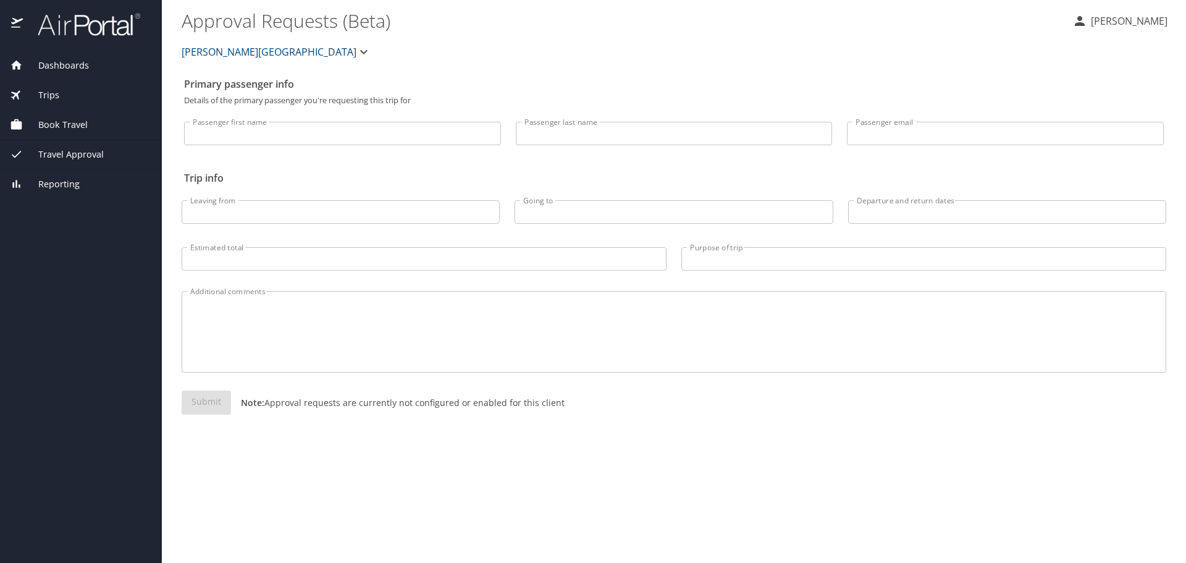
click at [74, 63] on span "Dashboards" at bounding box center [56, 66] width 66 height 14
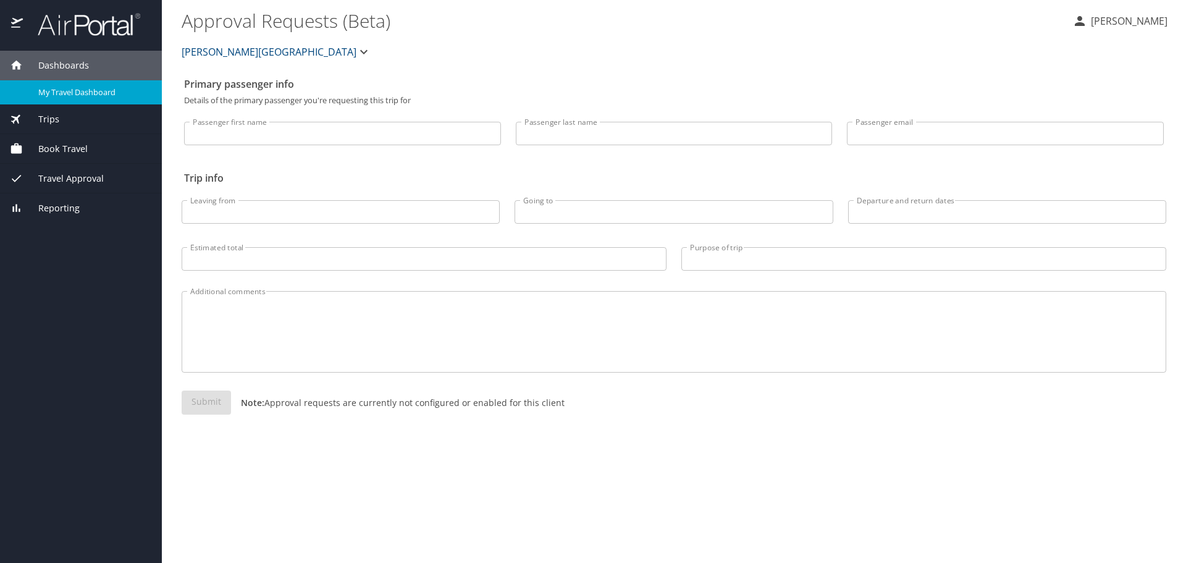
click at [75, 86] on div "My Travel Dashboard" at bounding box center [81, 92] width 142 height 14
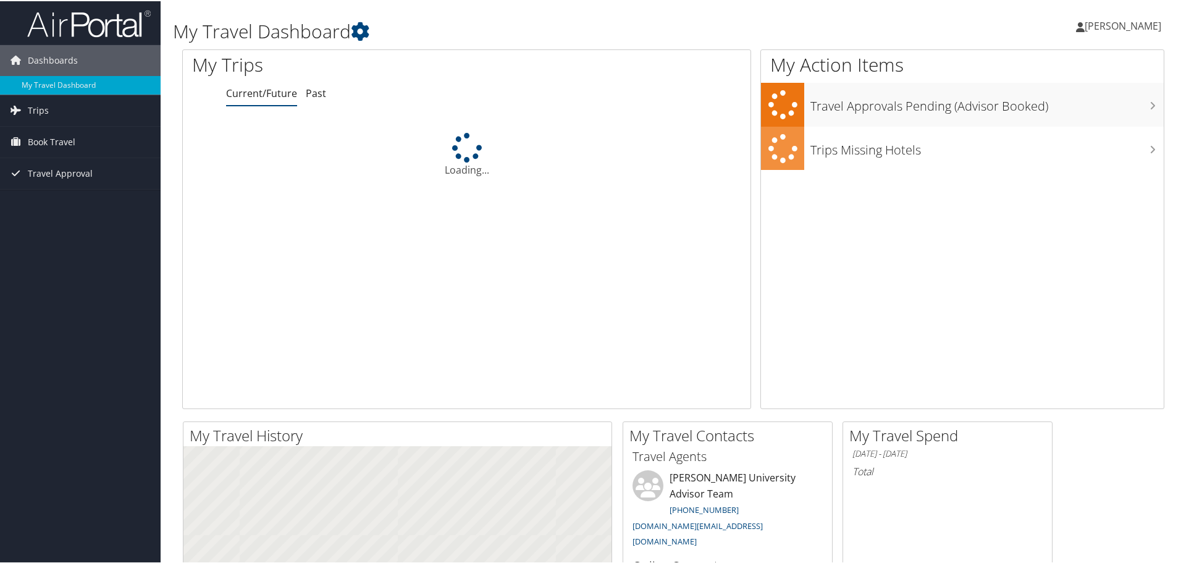
click at [46, 23] on img at bounding box center [89, 22] width 124 height 29
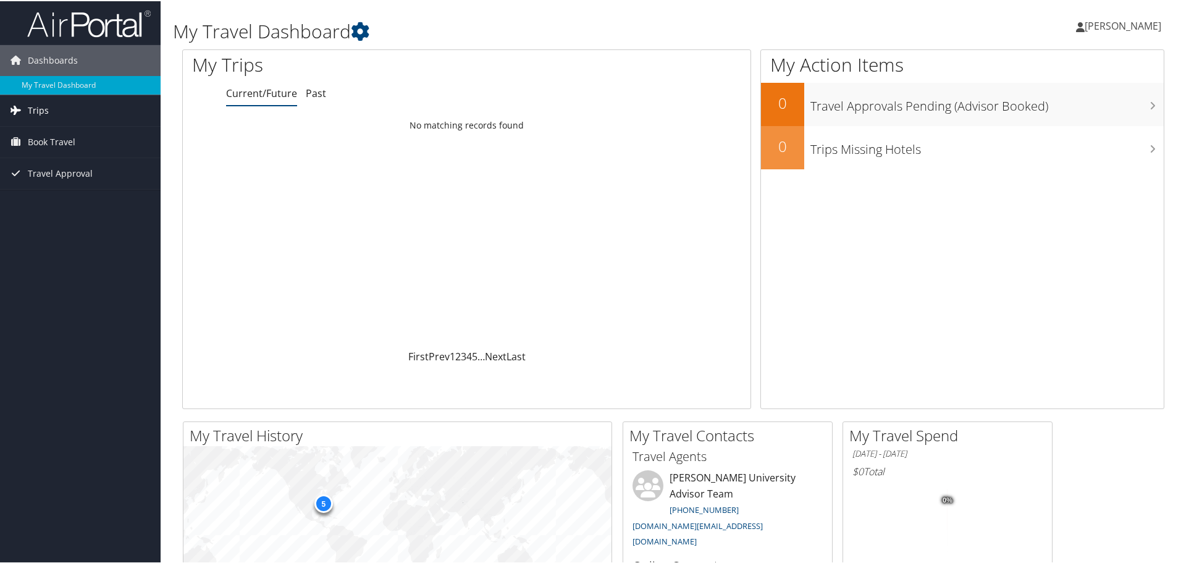
click at [44, 116] on span "Trips" at bounding box center [38, 109] width 21 height 31
click at [72, 130] on link "Current/Future Trips" at bounding box center [80, 134] width 161 height 19
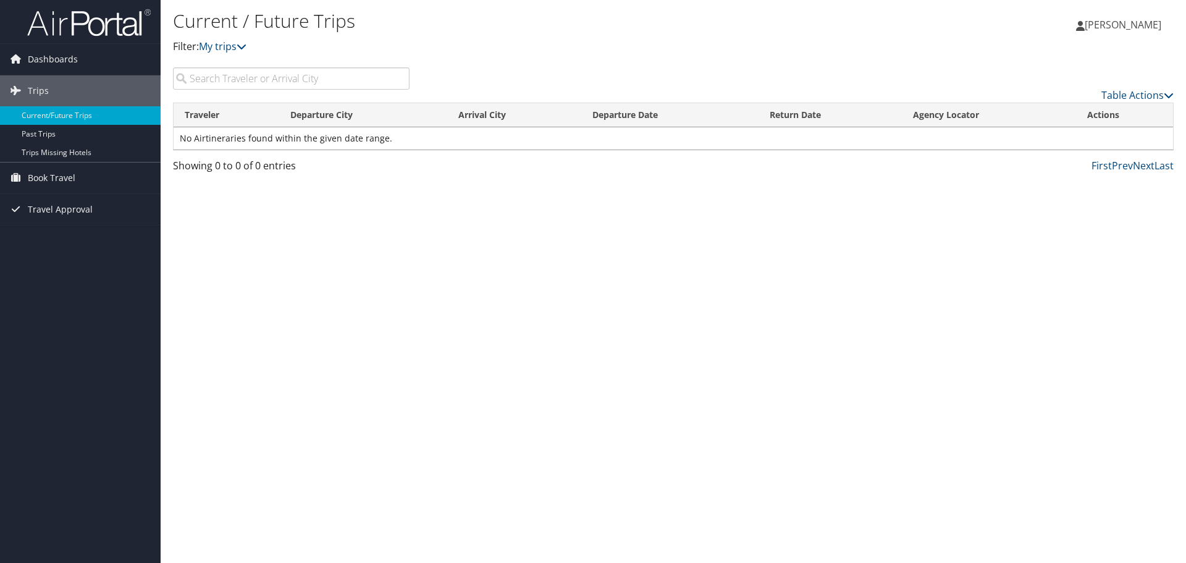
click at [86, 26] on img at bounding box center [89, 22] width 124 height 29
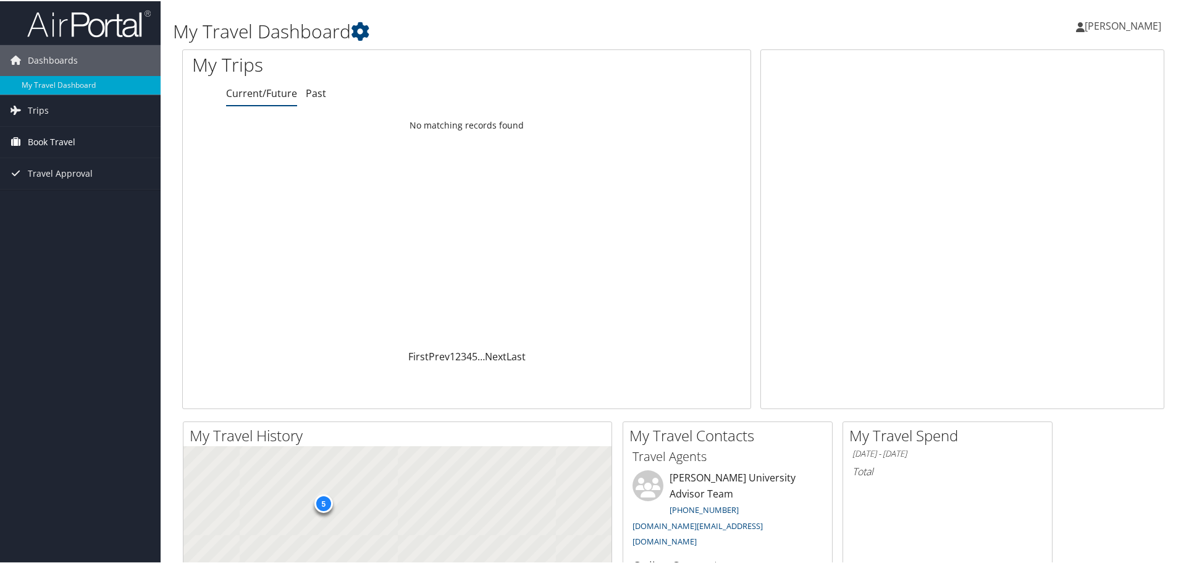
click at [49, 140] on span "Book Travel" at bounding box center [52, 140] width 48 height 31
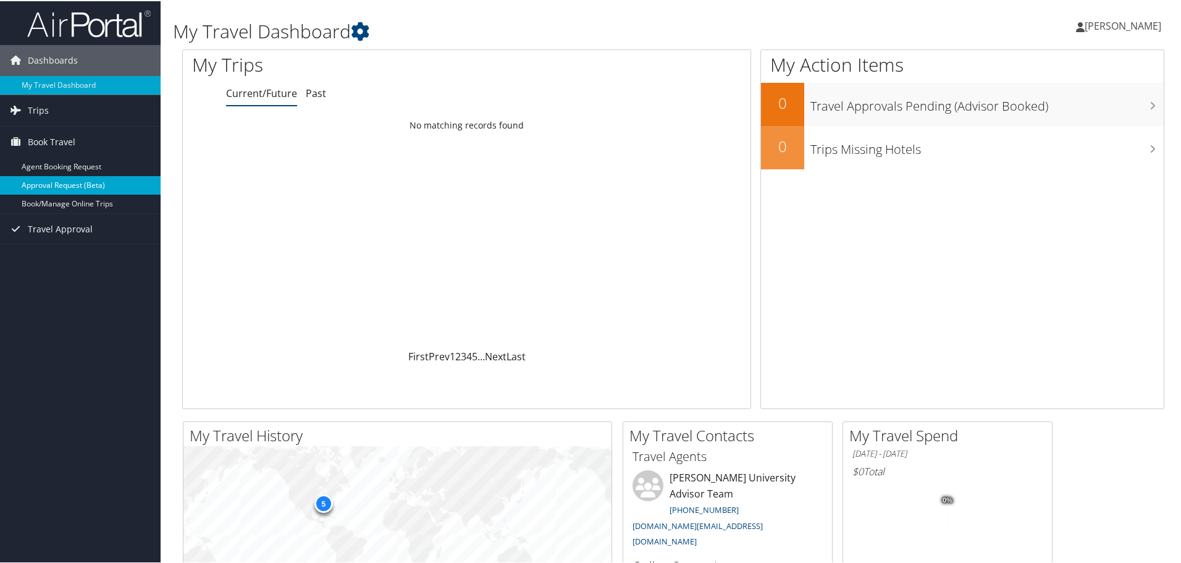
click at [94, 180] on link "Approval Request (Beta)" at bounding box center [80, 184] width 161 height 19
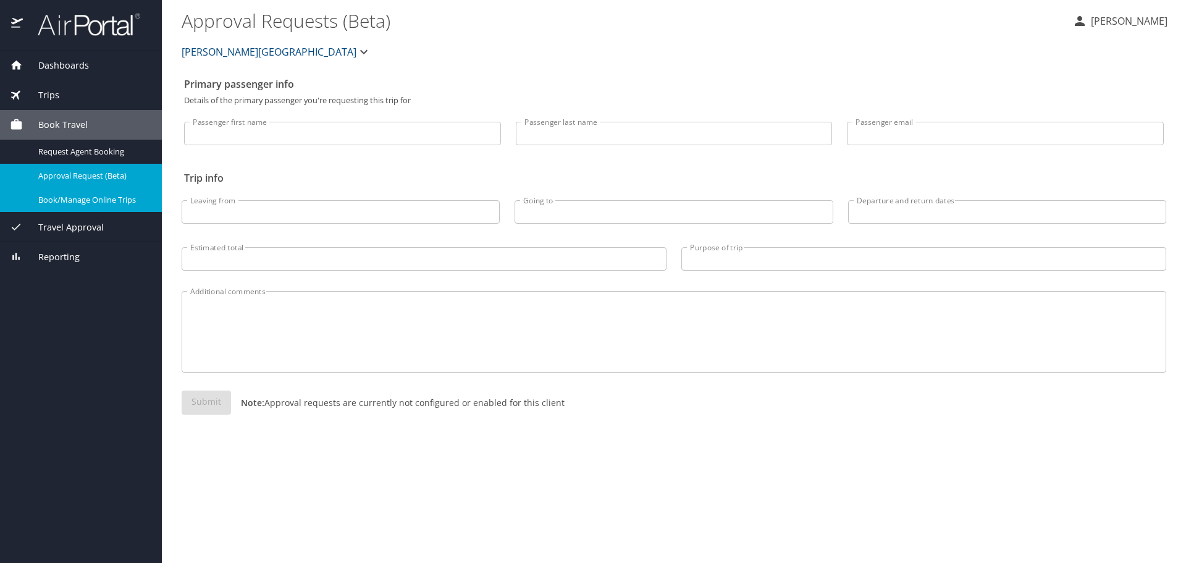
click at [110, 202] on span "Book/Manage Online Trips" at bounding box center [92, 200] width 109 height 12
click at [80, 259] on div "Reporting" at bounding box center [81, 257] width 142 height 14
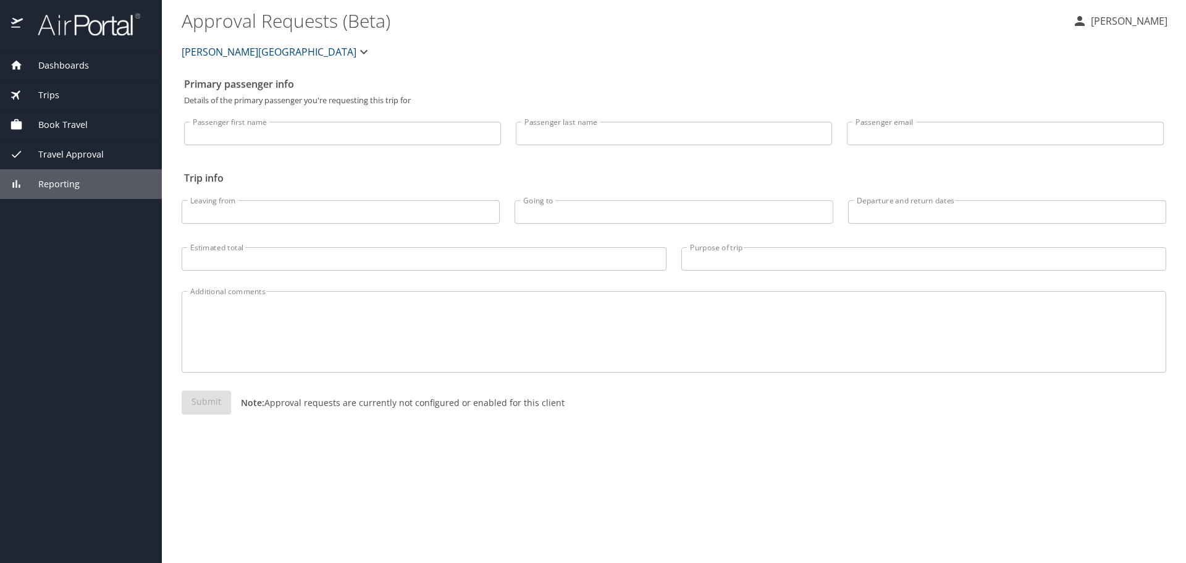
click at [67, 163] on div "Travel Approval" at bounding box center [81, 155] width 162 height 30
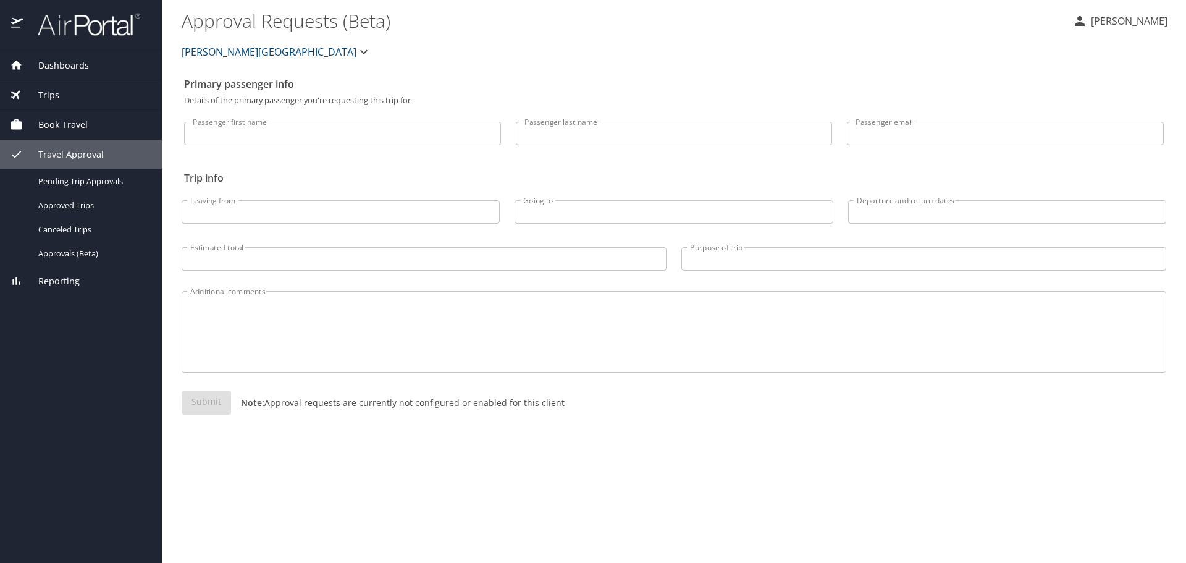
click at [73, 100] on div "Trips" at bounding box center [81, 95] width 142 height 14
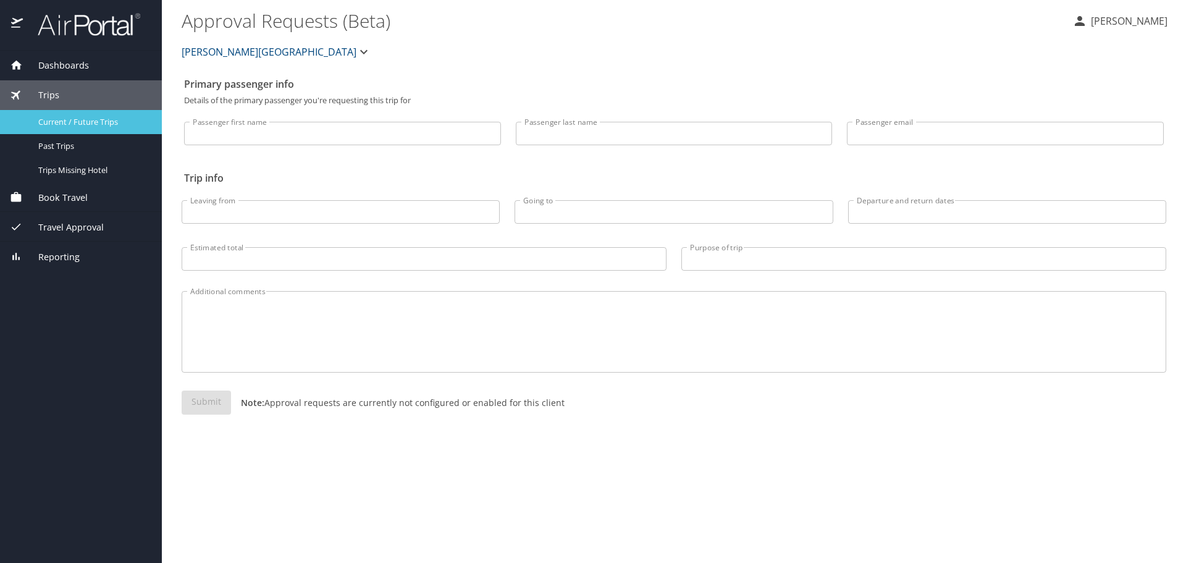
click at [121, 124] on span "Current / Future Trips" at bounding box center [92, 122] width 109 height 12
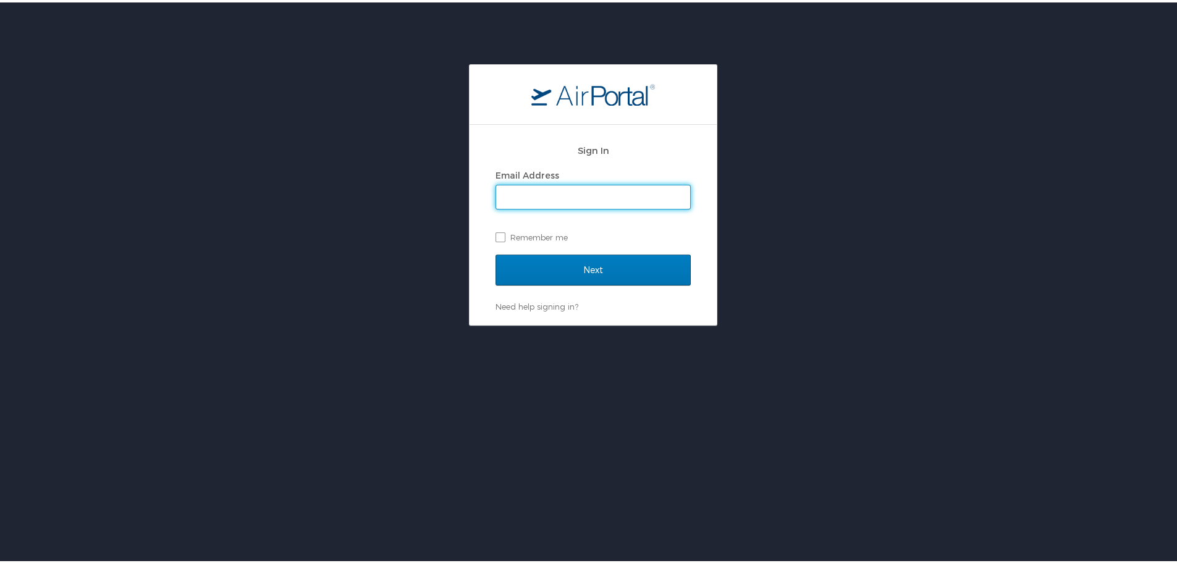
click at [545, 187] on input "Email Address" at bounding box center [593, 194] width 194 height 23
type input "[EMAIL_ADDRESS][PERSON_NAME][DOMAIN_NAME]"
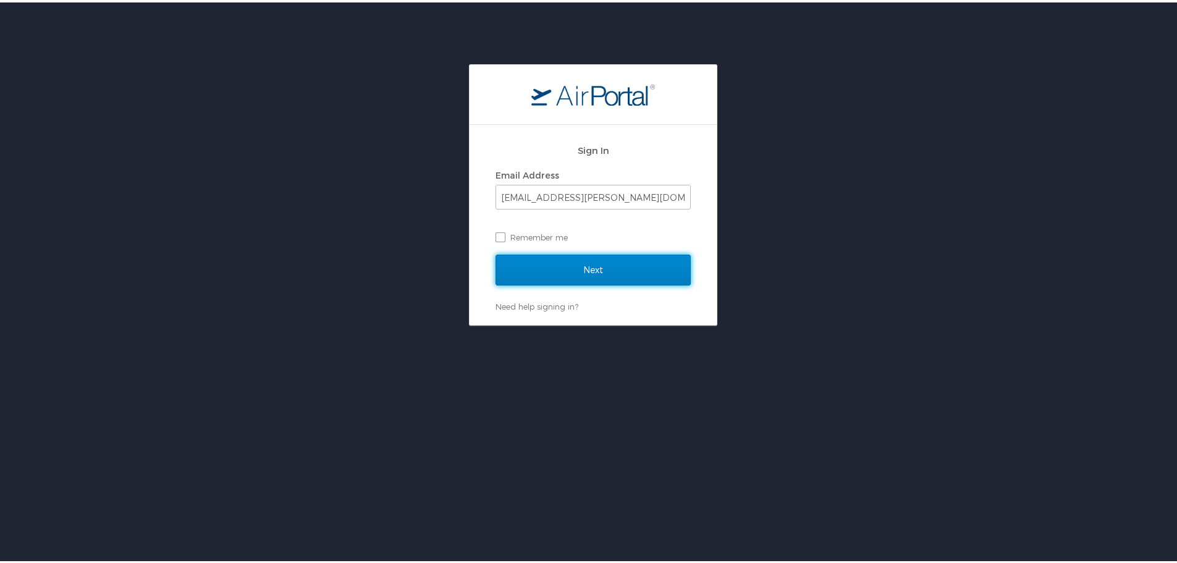
click at [535, 258] on input "Next" at bounding box center [592, 267] width 195 height 31
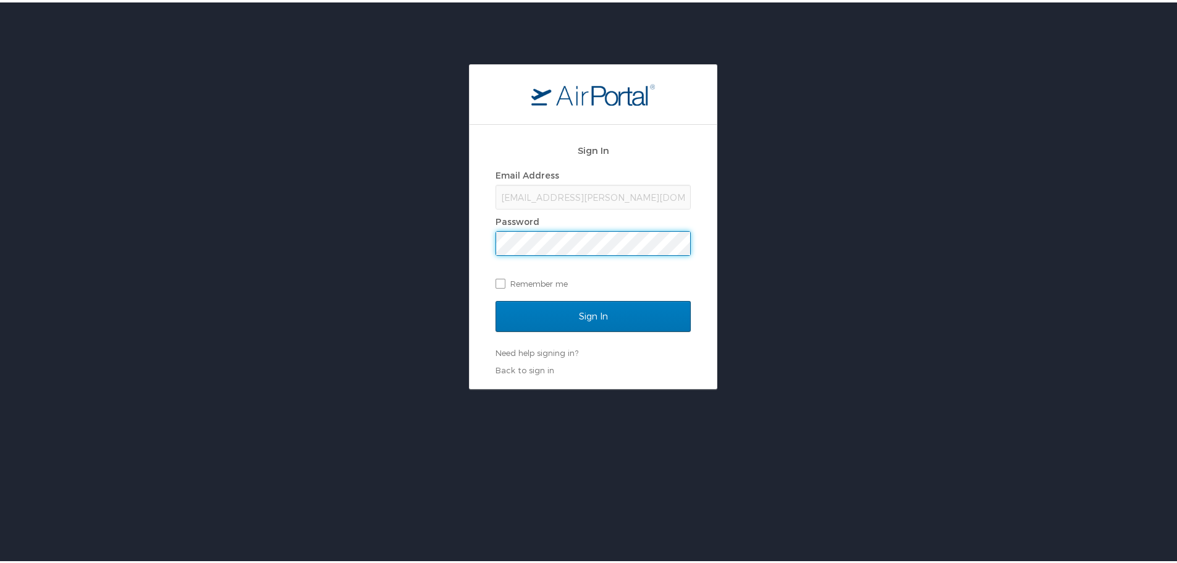
click at [495, 298] on input "Sign In" at bounding box center [592, 313] width 195 height 31
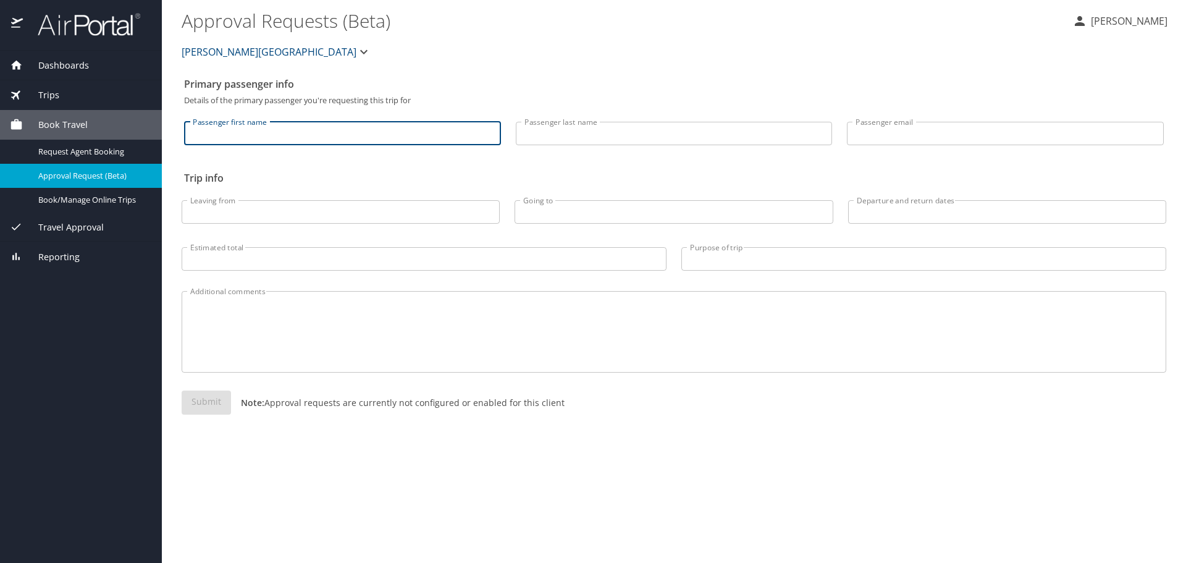
click at [352, 143] on input "Passenger first name" at bounding box center [342, 133] width 317 height 23
type input "Kwangho"
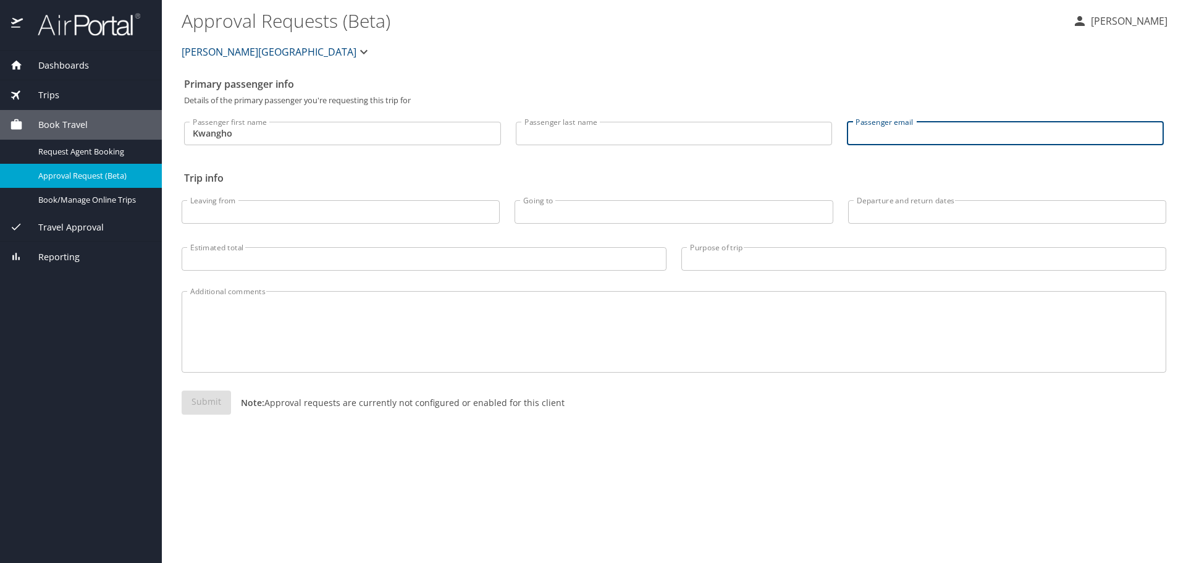
click at [904, 130] on input "Passenger email" at bounding box center [1005, 133] width 317 height 23
click at [702, 119] on div "Passenger last name Passenger last name" at bounding box center [674, 129] width 332 height 51
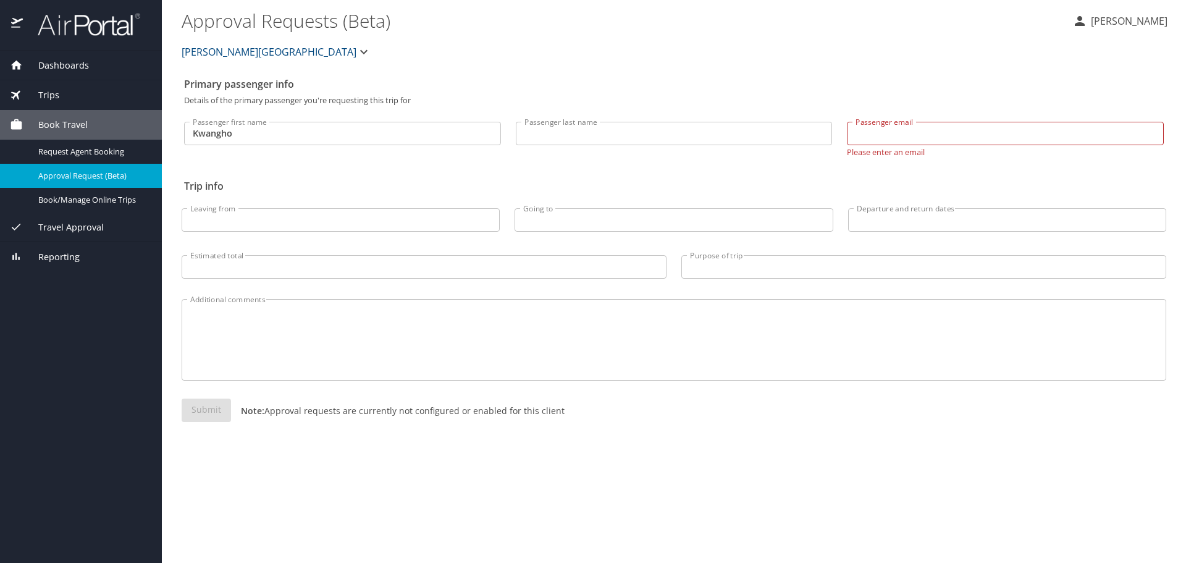
click at [706, 133] on input "Passenger last name" at bounding box center [674, 133] width 317 height 23
type input "Park"
click at [927, 135] on input "Passenger email" at bounding box center [1005, 133] width 317 height 23
type input "kpark@troy.edu"
click at [279, 218] on input "Leaving from" at bounding box center [341, 219] width 318 height 23
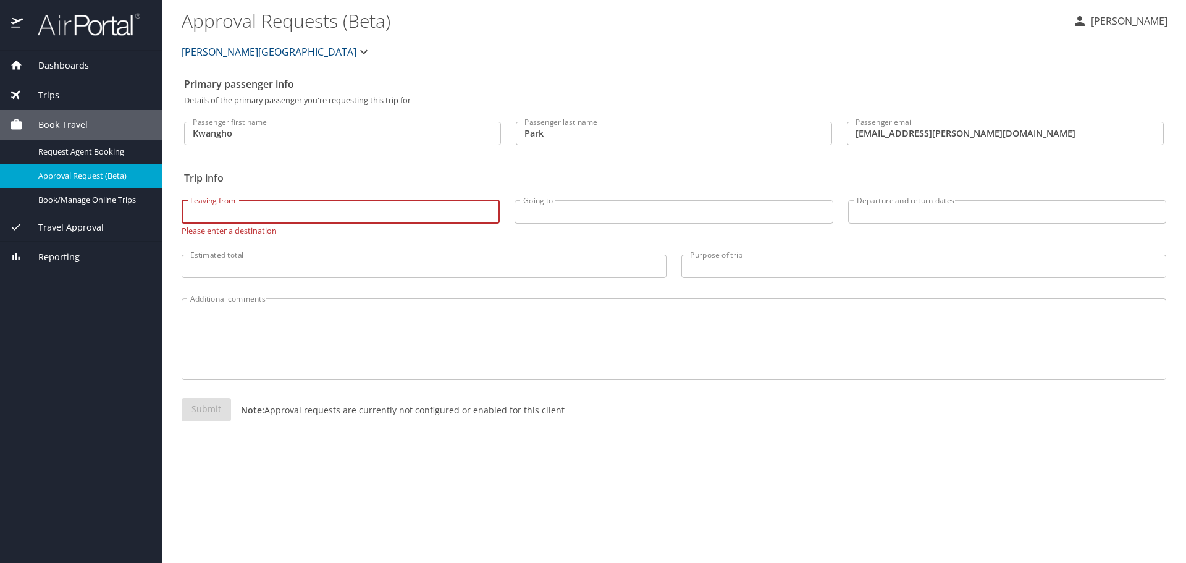
click at [239, 209] on input "Leaving from" at bounding box center [341, 211] width 318 height 23
type input "h"
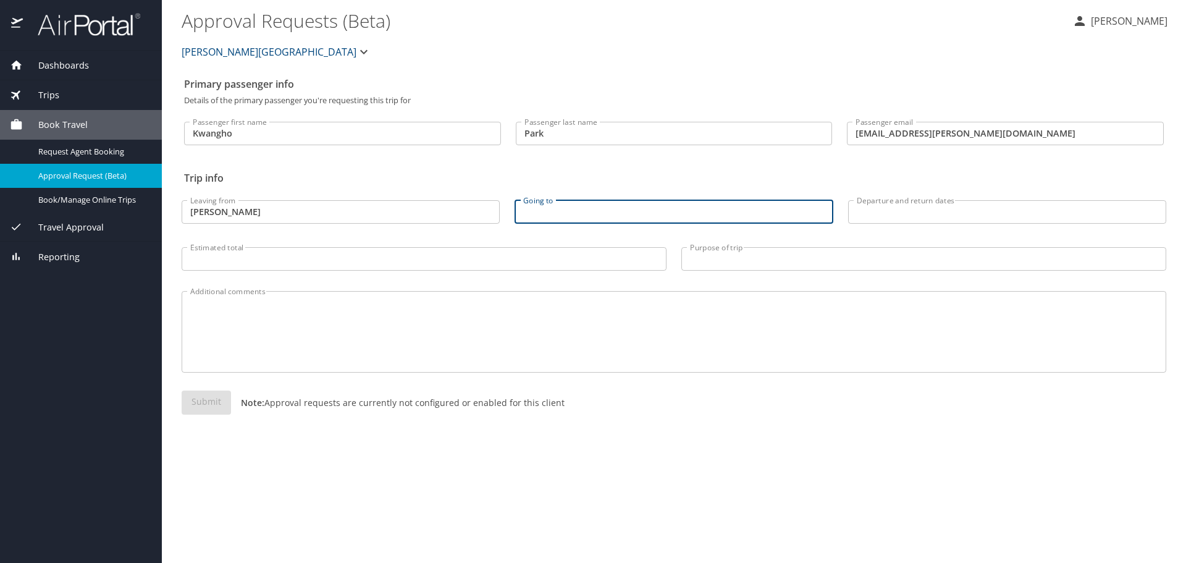
click at [615, 217] on input "Going to" at bounding box center [674, 211] width 318 height 23
click at [358, 204] on input "montgomery" at bounding box center [341, 211] width 318 height 23
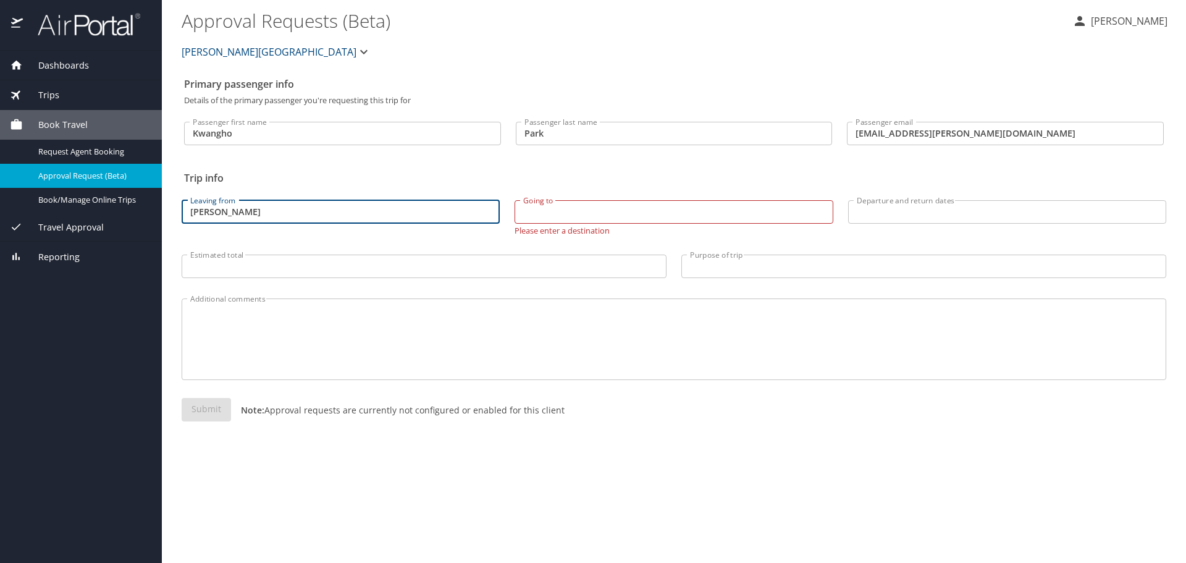
click at [244, 211] on input "montgomery" at bounding box center [341, 211] width 318 height 23
type input "Montgomery, AL"
click at [779, 217] on input "Going to" at bounding box center [674, 211] width 318 height 23
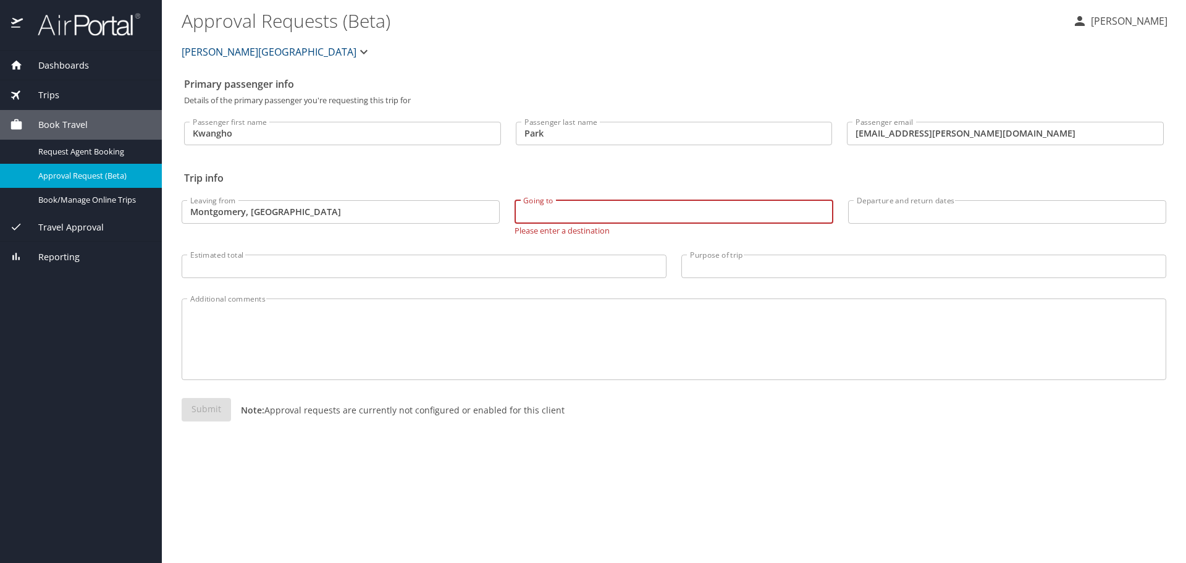
type input "h"
type input "Hanoi, Vietnam"
click at [940, 215] on input "Departure and return dates" at bounding box center [1007, 211] width 318 height 23
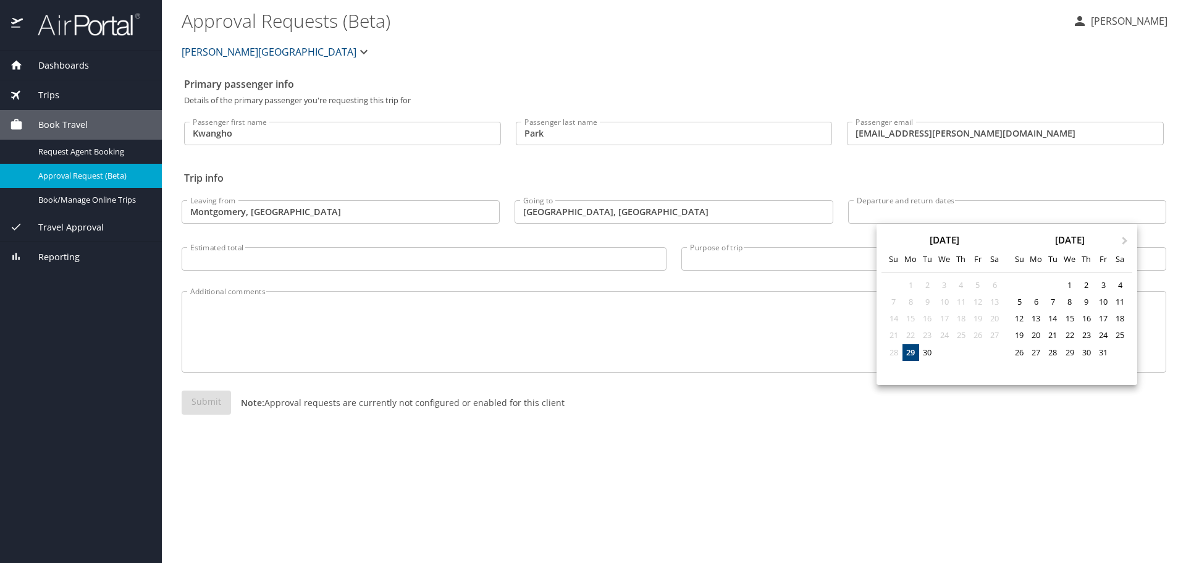
click at [860, 512] on div at bounding box center [593, 281] width 1186 height 563
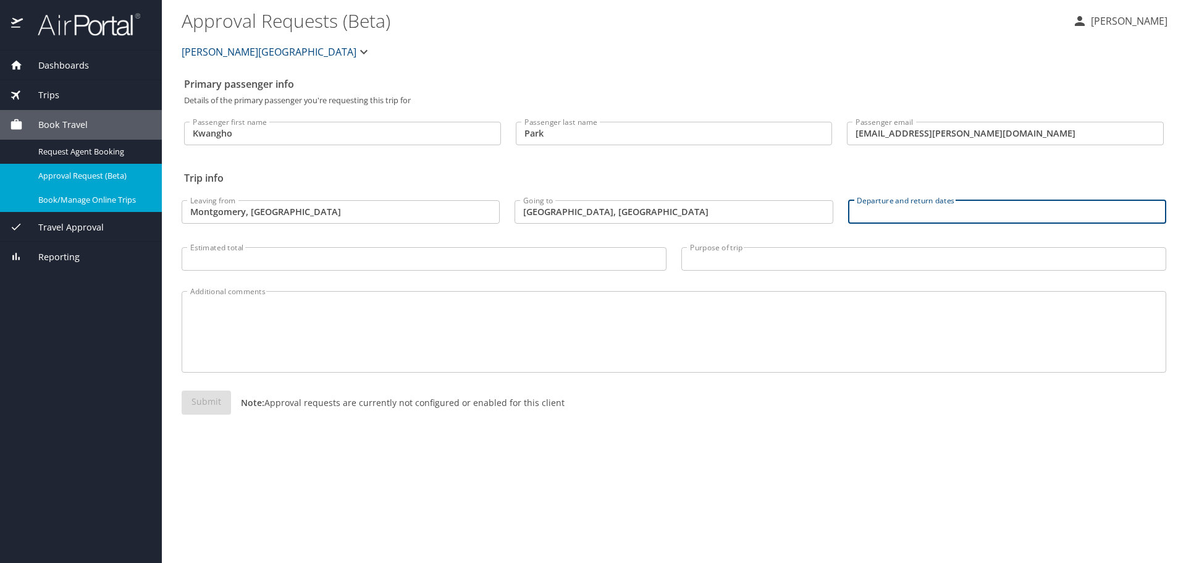
click at [70, 193] on div "Book/Manage Online Trips" at bounding box center [81, 200] width 142 height 14
